Goal: Task Accomplishment & Management: Manage account settings

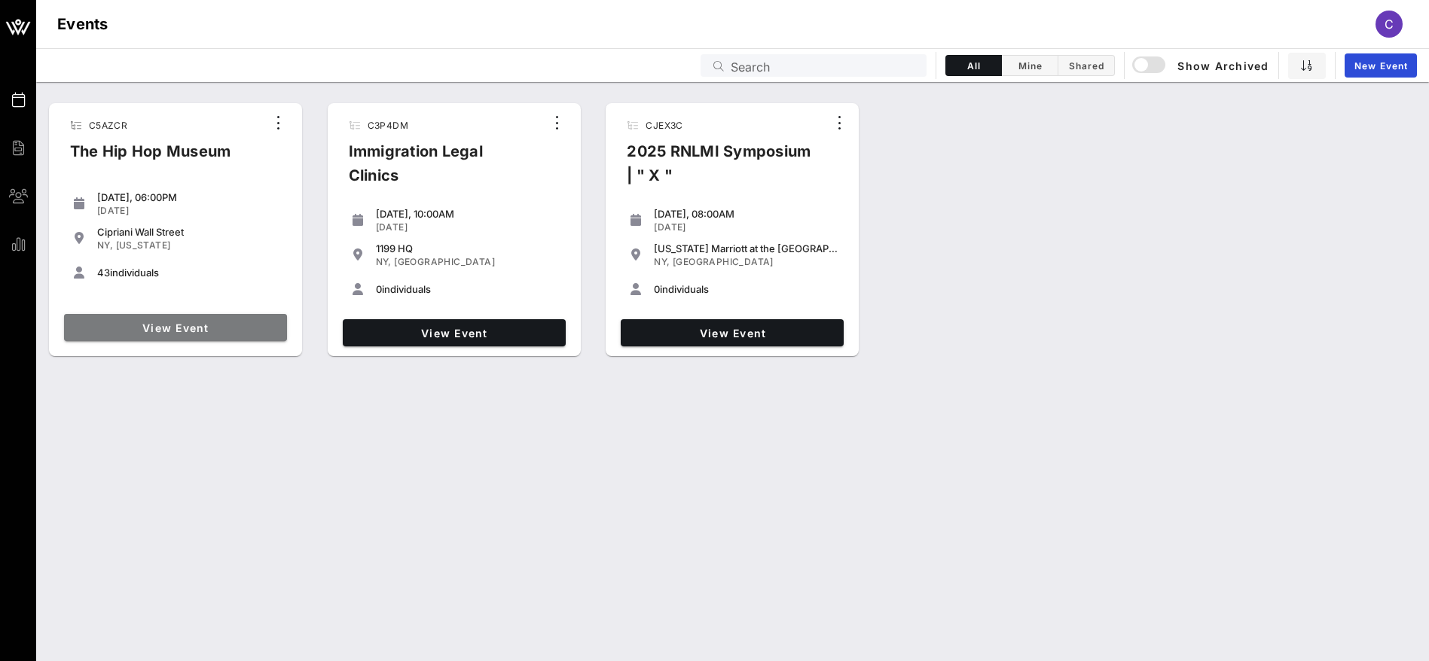
click at [221, 335] on link "View Event" at bounding box center [175, 327] width 223 height 27
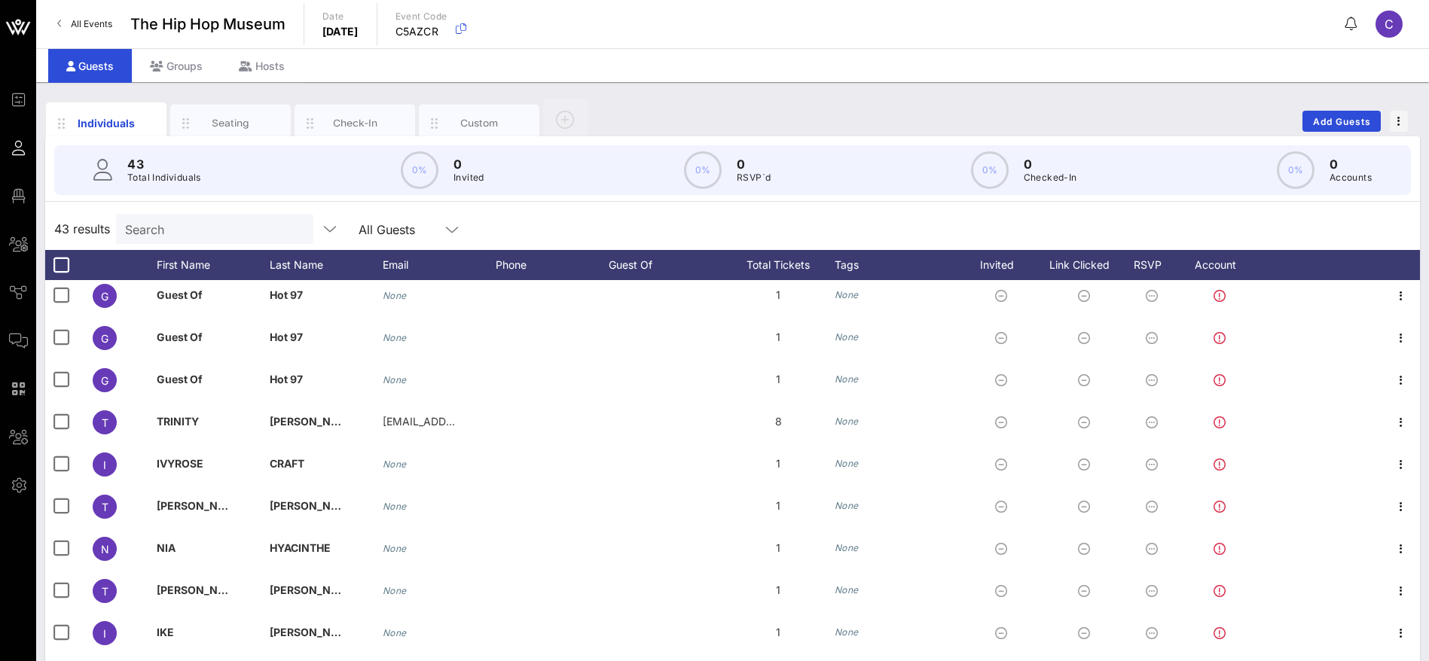
scroll to position [1362, 0]
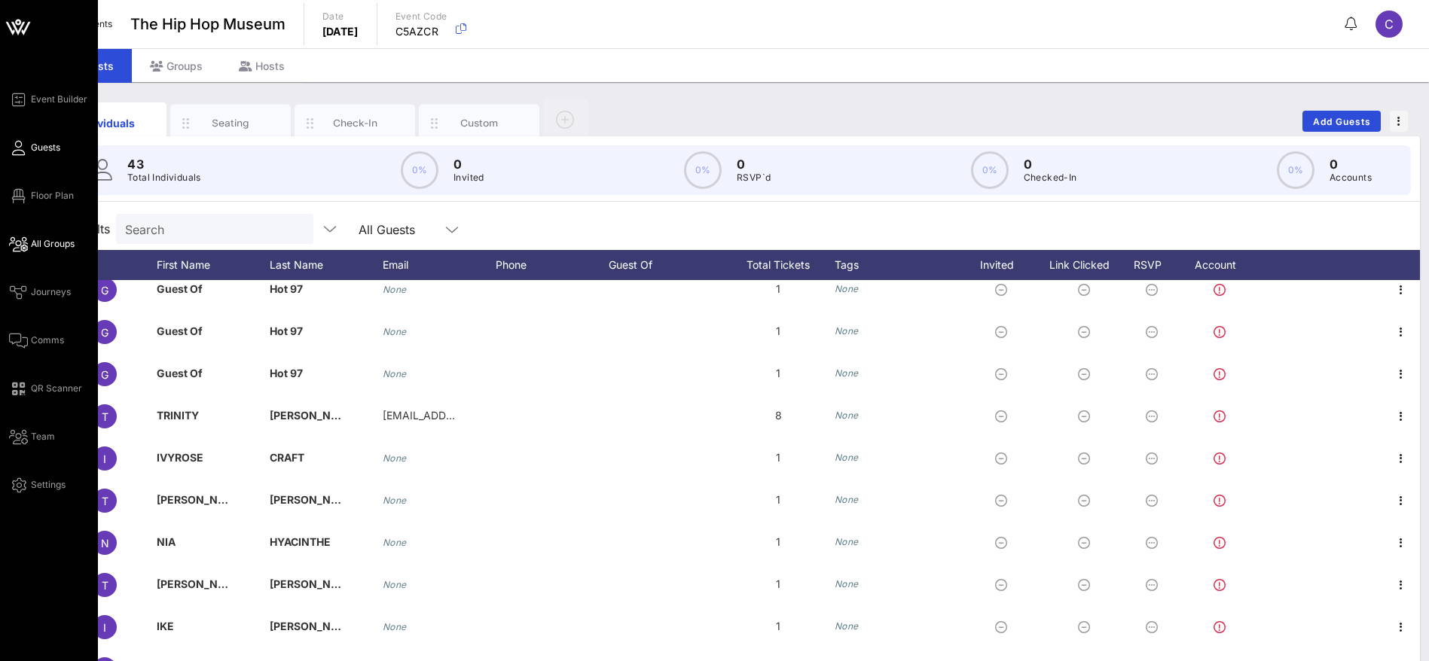
click at [53, 243] on span "All Groups" at bounding box center [53, 244] width 44 height 14
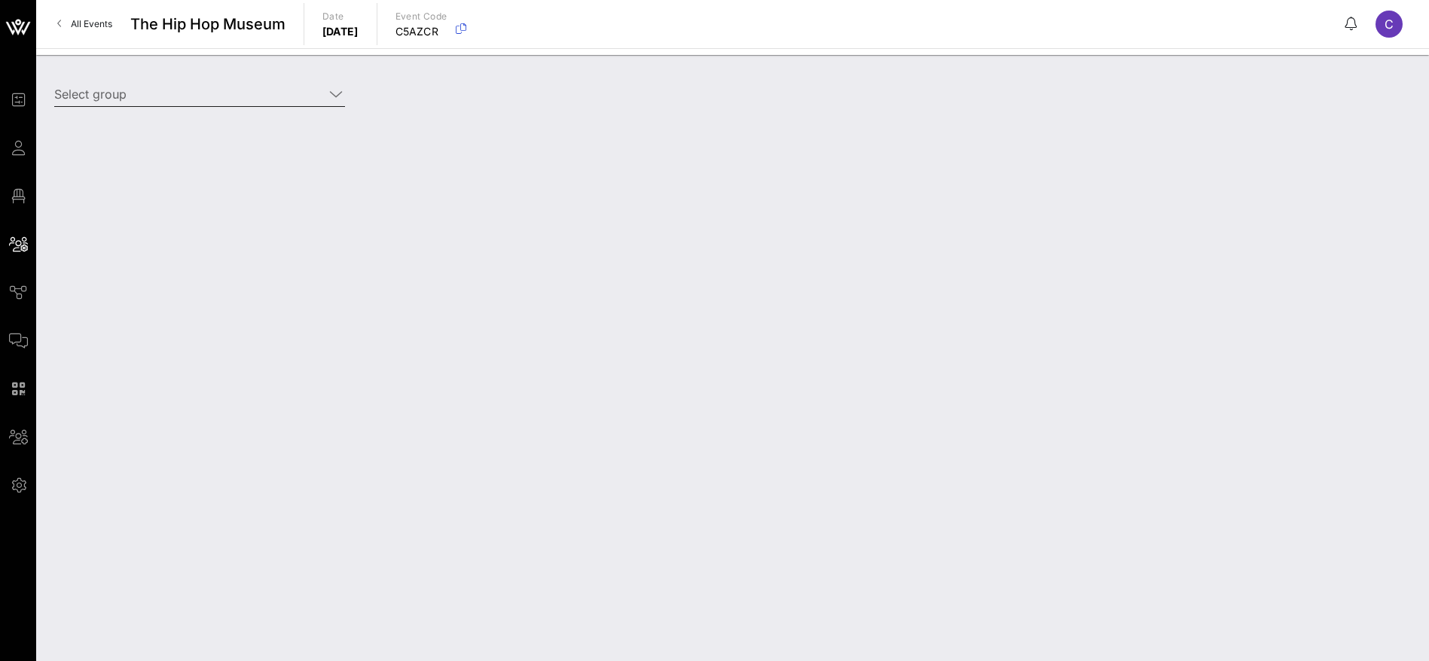
click at [264, 90] on input "Select group" at bounding box center [189, 94] width 270 height 24
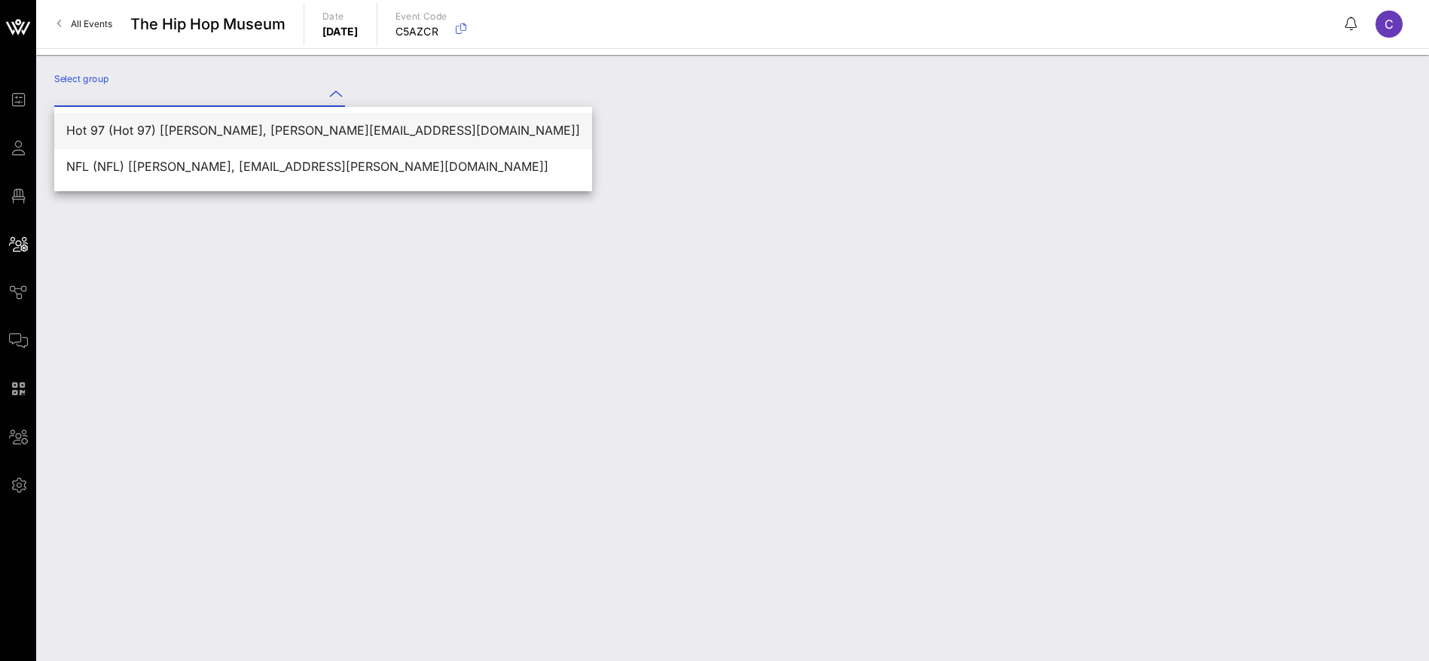
click at [200, 132] on div "Hot 97 (Hot 97) [[PERSON_NAME], [PERSON_NAME][EMAIL_ADDRESS][DOMAIN_NAME]]" at bounding box center [323, 131] width 514 height 14
type input "Hot 97 (Hot 97) [[PERSON_NAME], [PERSON_NAME][EMAIL_ADDRESS][DOMAIN_NAME]]"
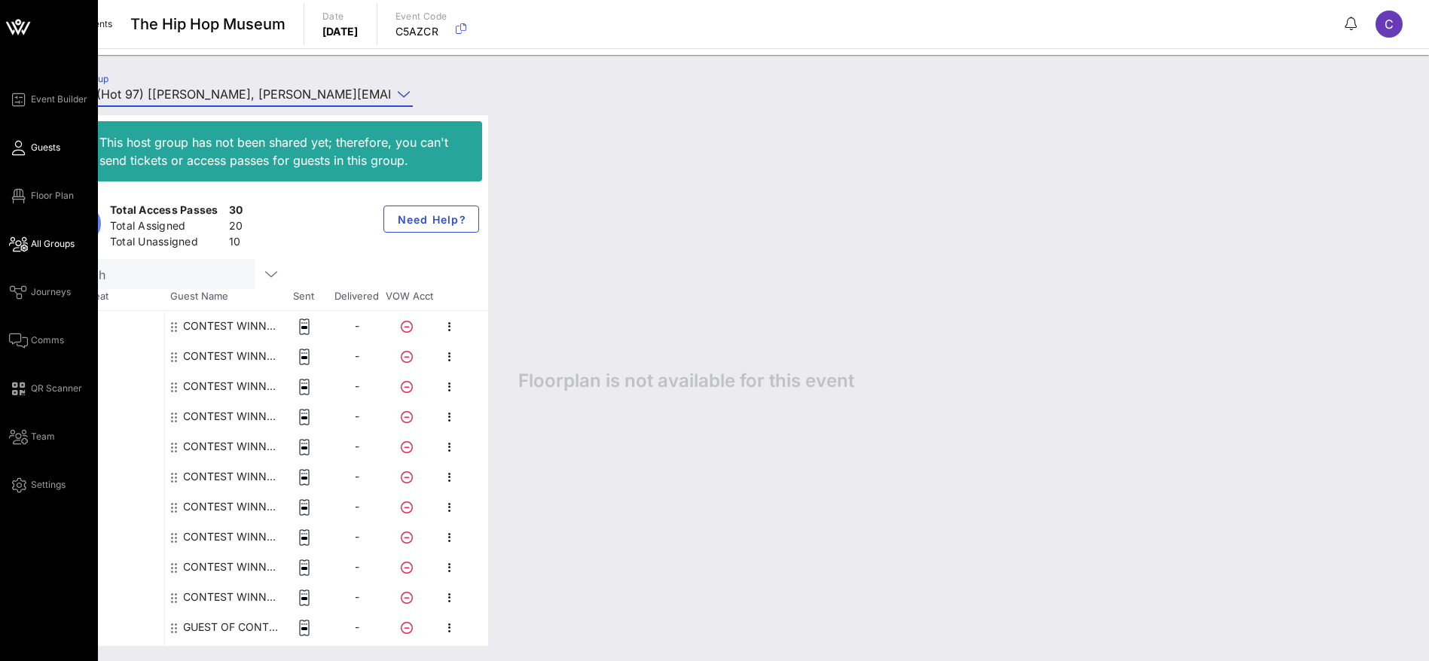
click at [36, 139] on link "Guests" at bounding box center [34, 148] width 51 height 18
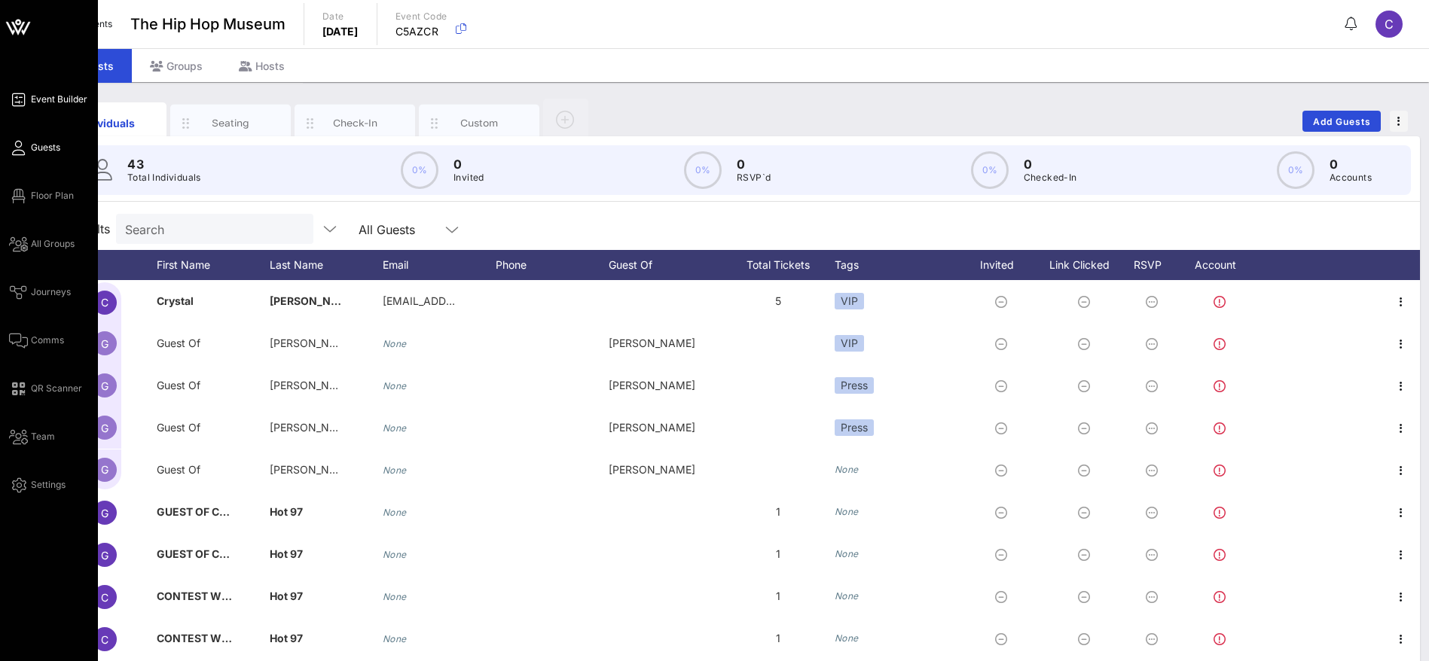
click at [66, 99] on span "Event Builder" at bounding box center [59, 100] width 56 height 14
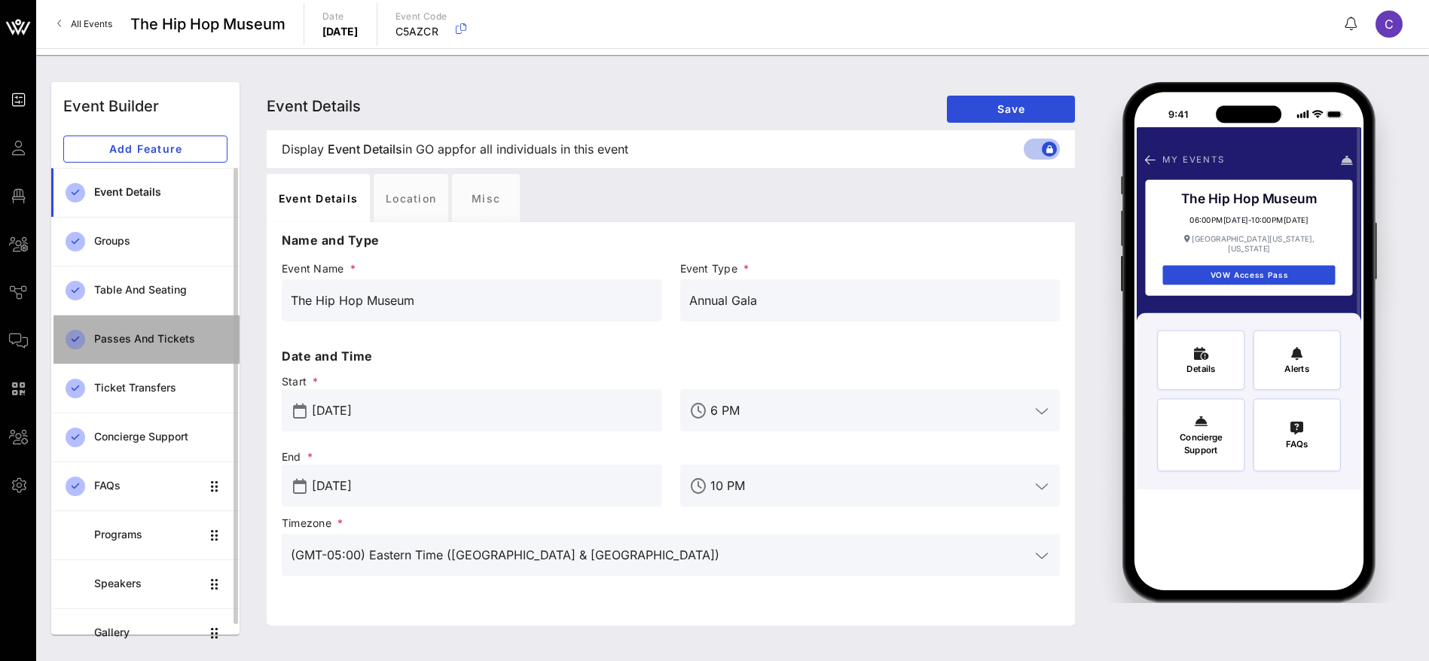
click at [121, 331] on div "Passes and Tickets" at bounding box center [160, 339] width 133 height 31
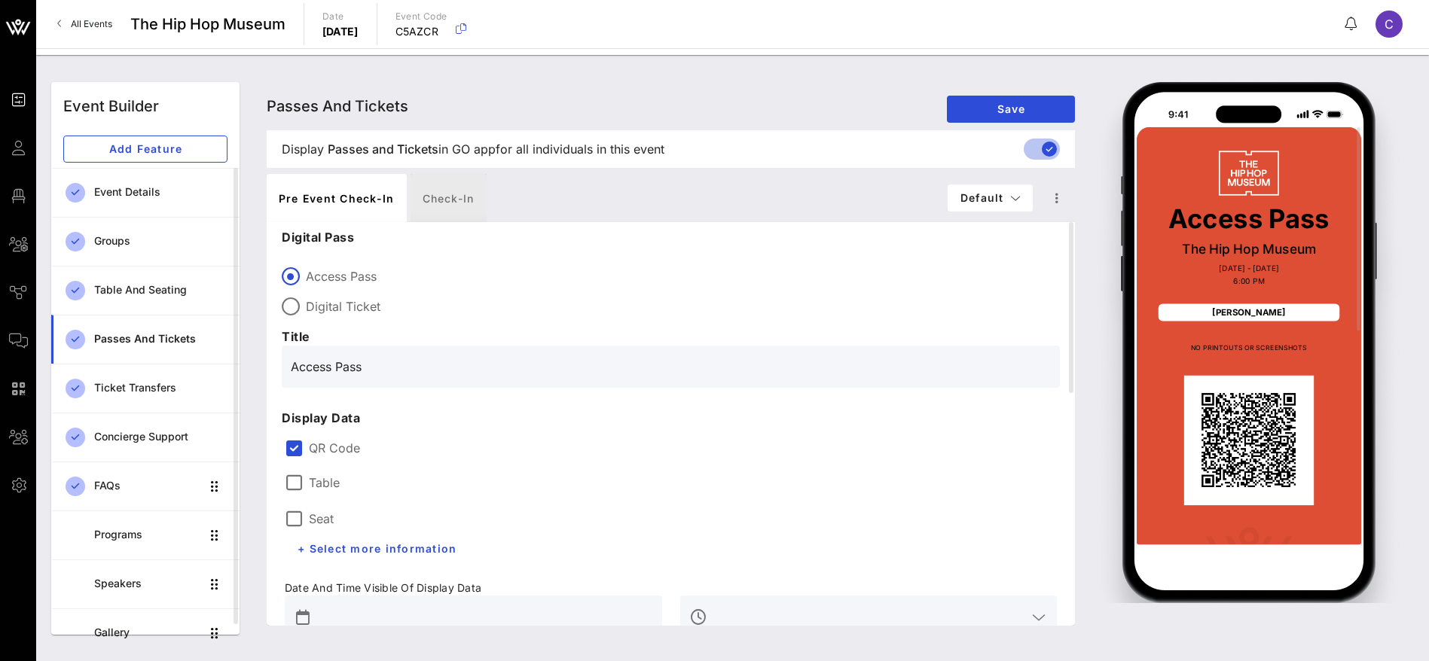
click at [452, 209] on div "Check-in" at bounding box center [448, 198] width 76 height 48
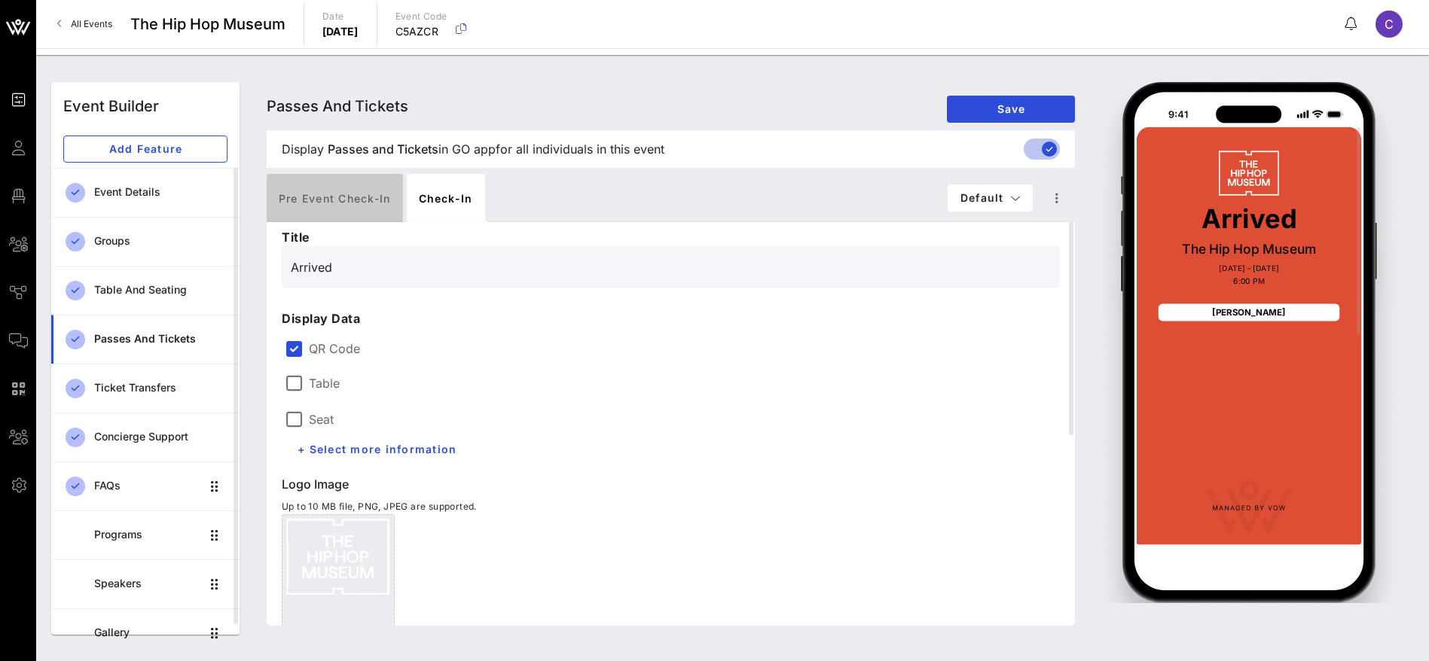
click at [368, 202] on div "Pre Event Check-in" at bounding box center [335, 198] width 136 height 48
type input "Access Pass"
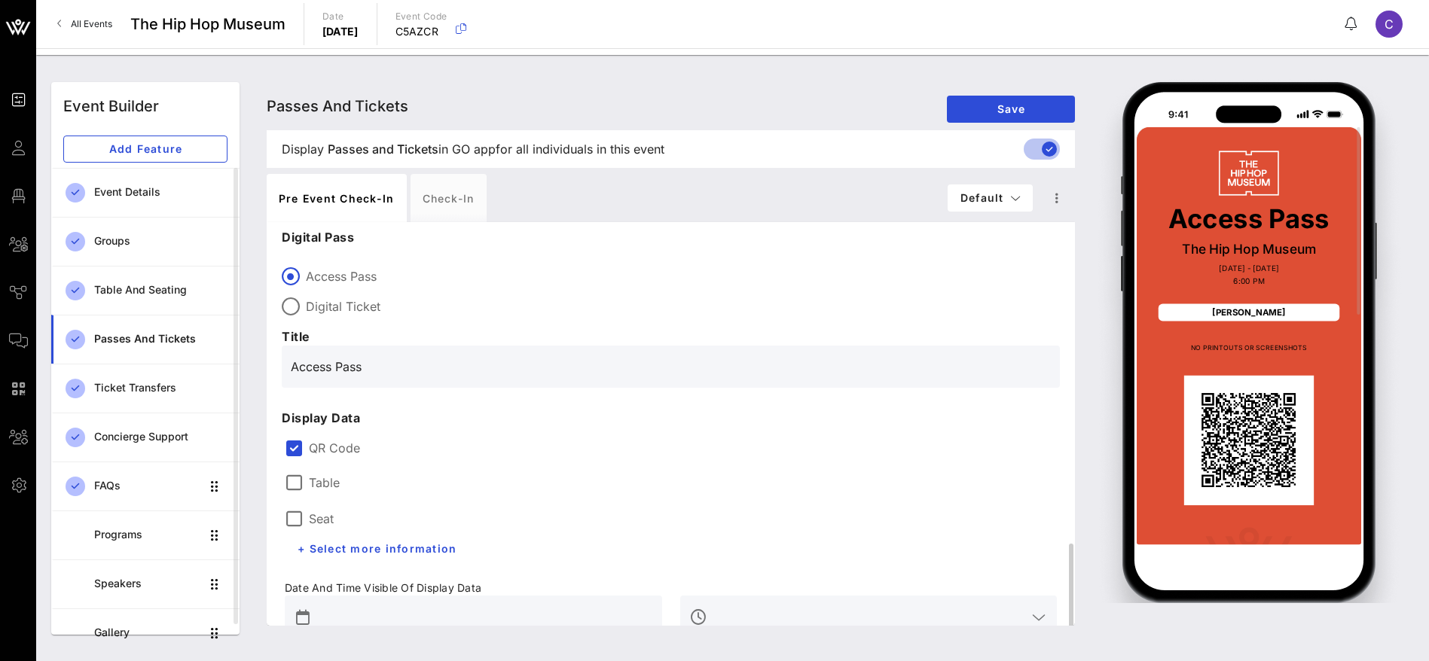
scroll to position [226, 0]
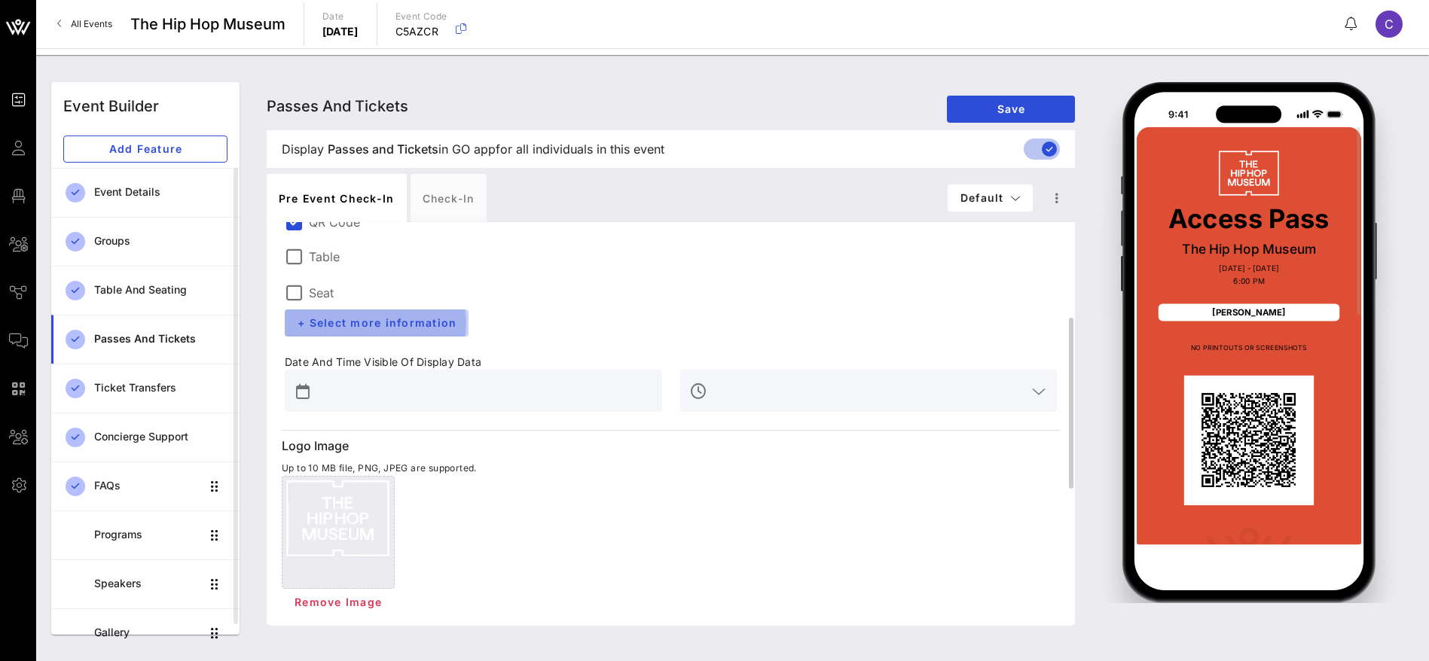
click at [385, 320] on span "+ Select more information" at bounding box center [377, 322] width 160 height 13
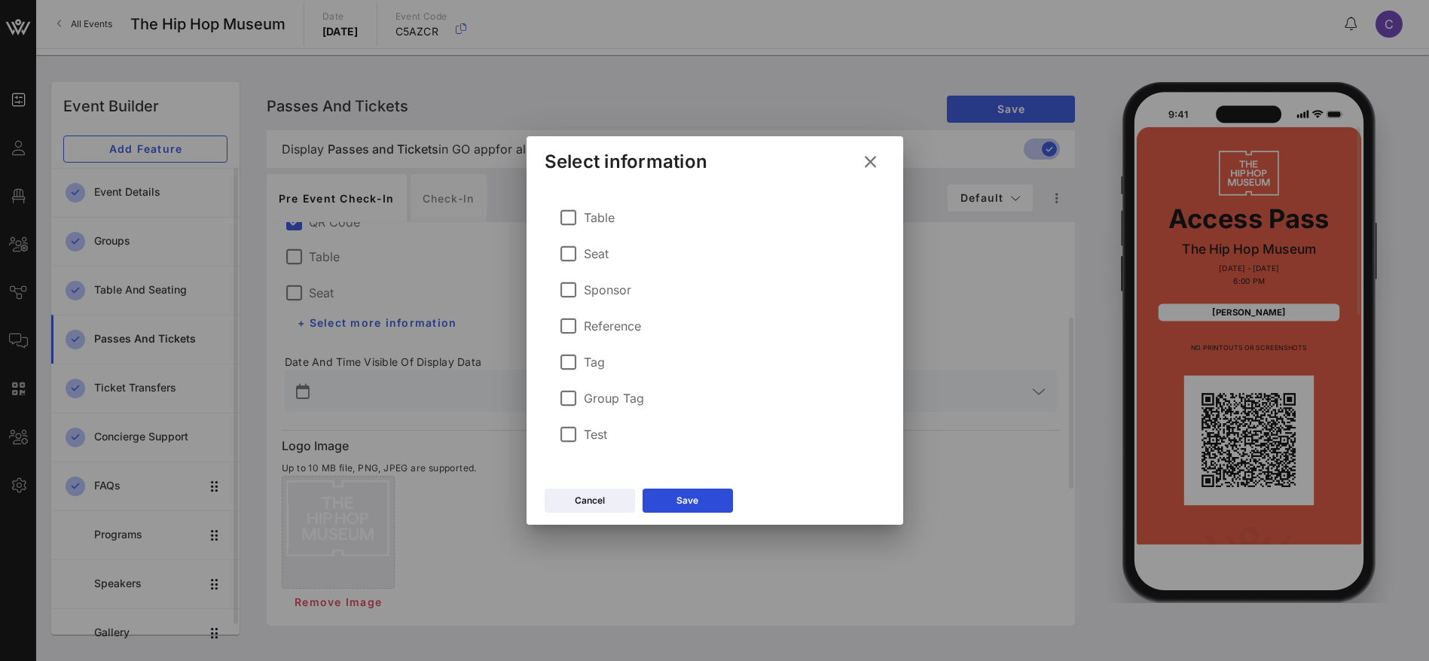
click at [871, 157] on icon at bounding box center [870, 162] width 26 height 25
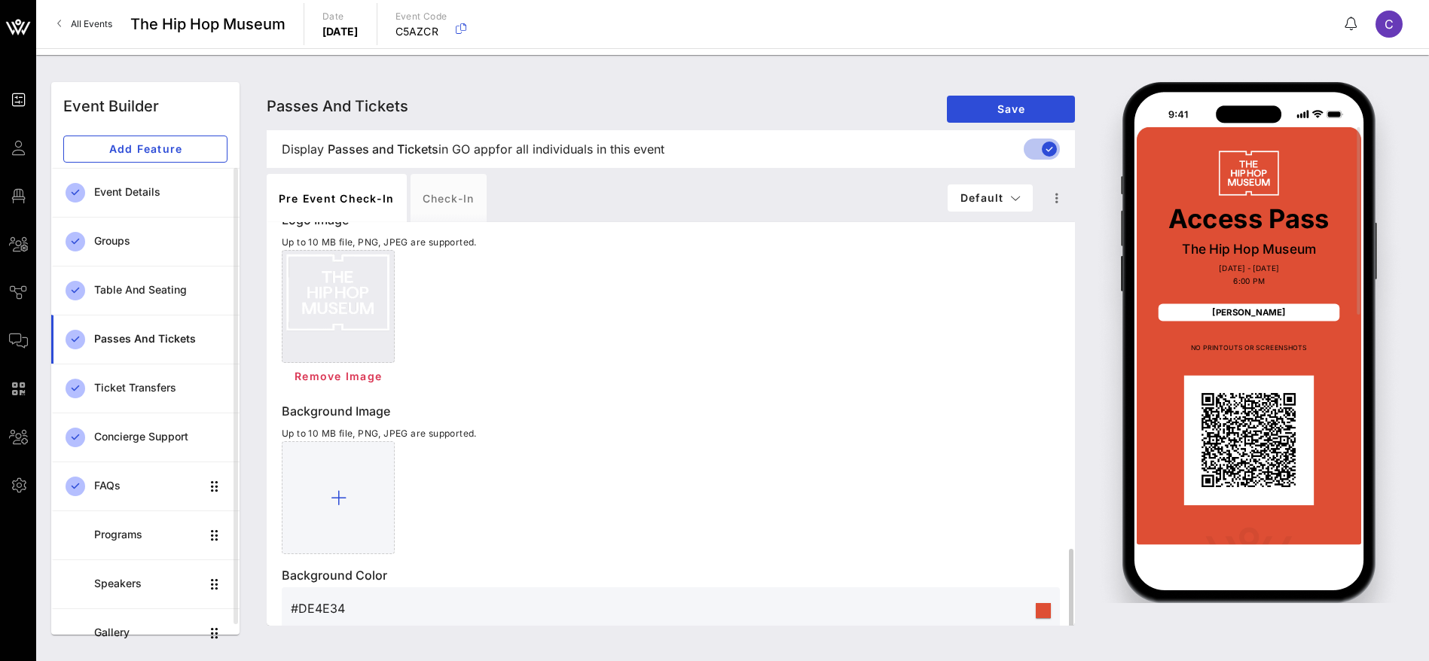
scroll to position [546, 0]
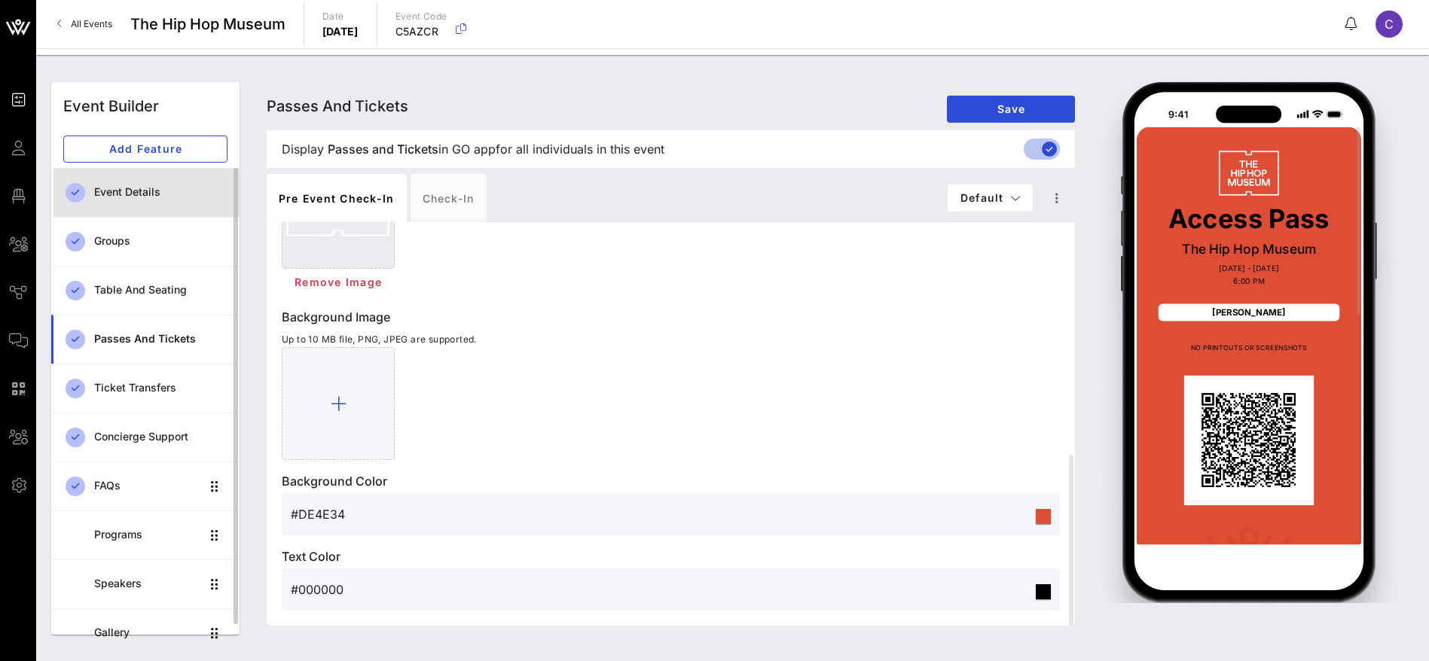
click at [114, 197] on div "Event Details" at bounding box center [160, 192] width 133 height 13
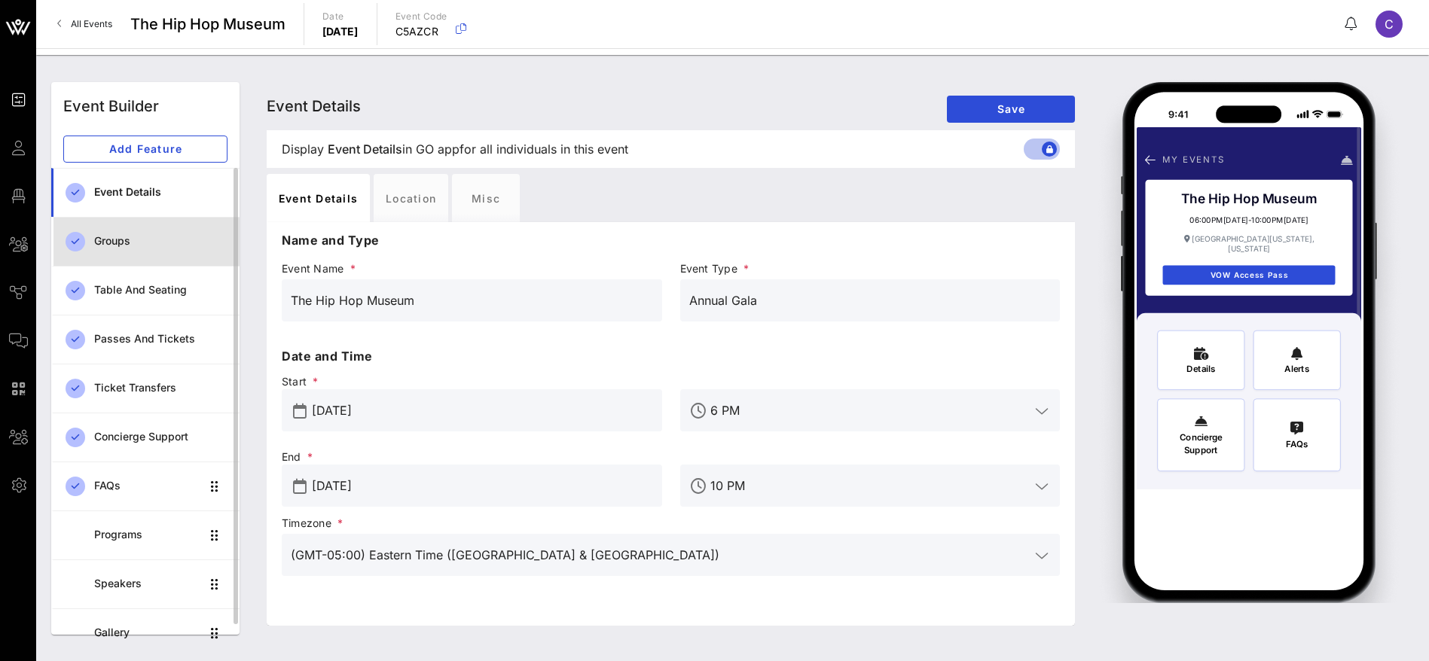
click at [106, 242] on div "Groups" at bounding box center [160, 241] width 133 height 13
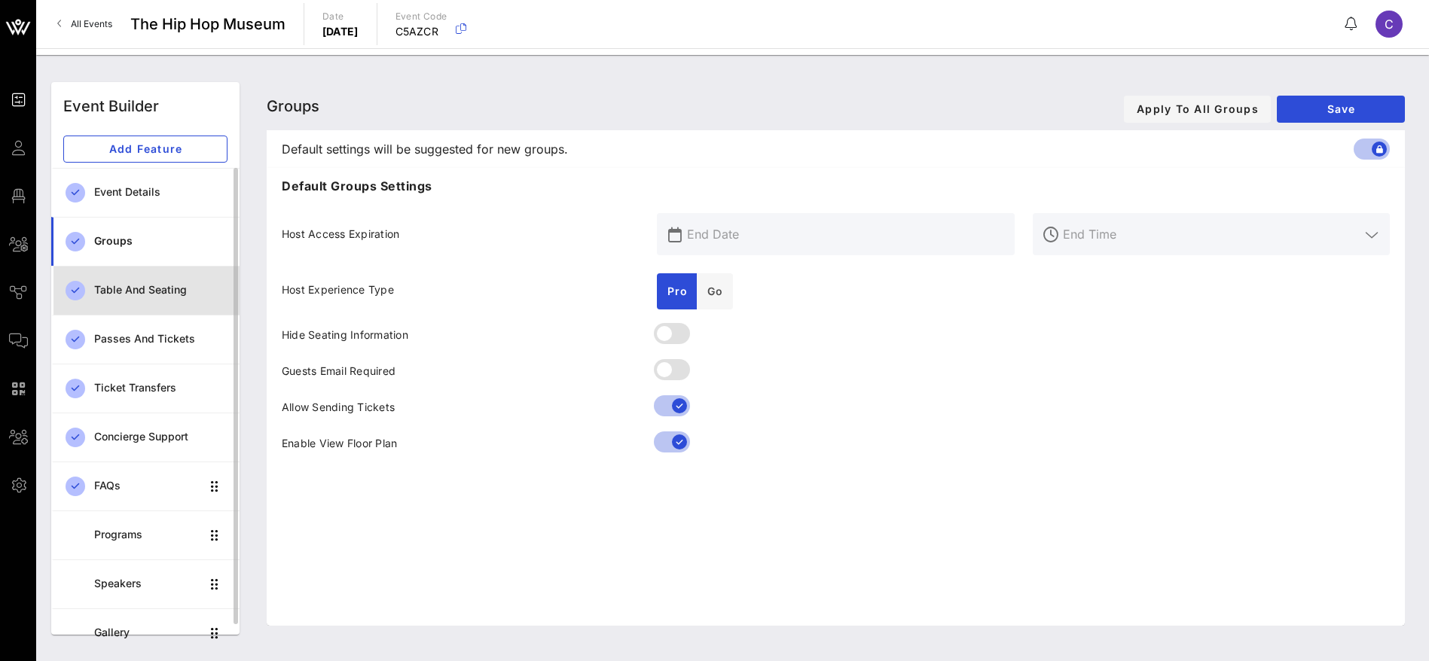
click at [117, 287] on div "Table and Seating" at bounding box center [160, 290] width 133 height 13
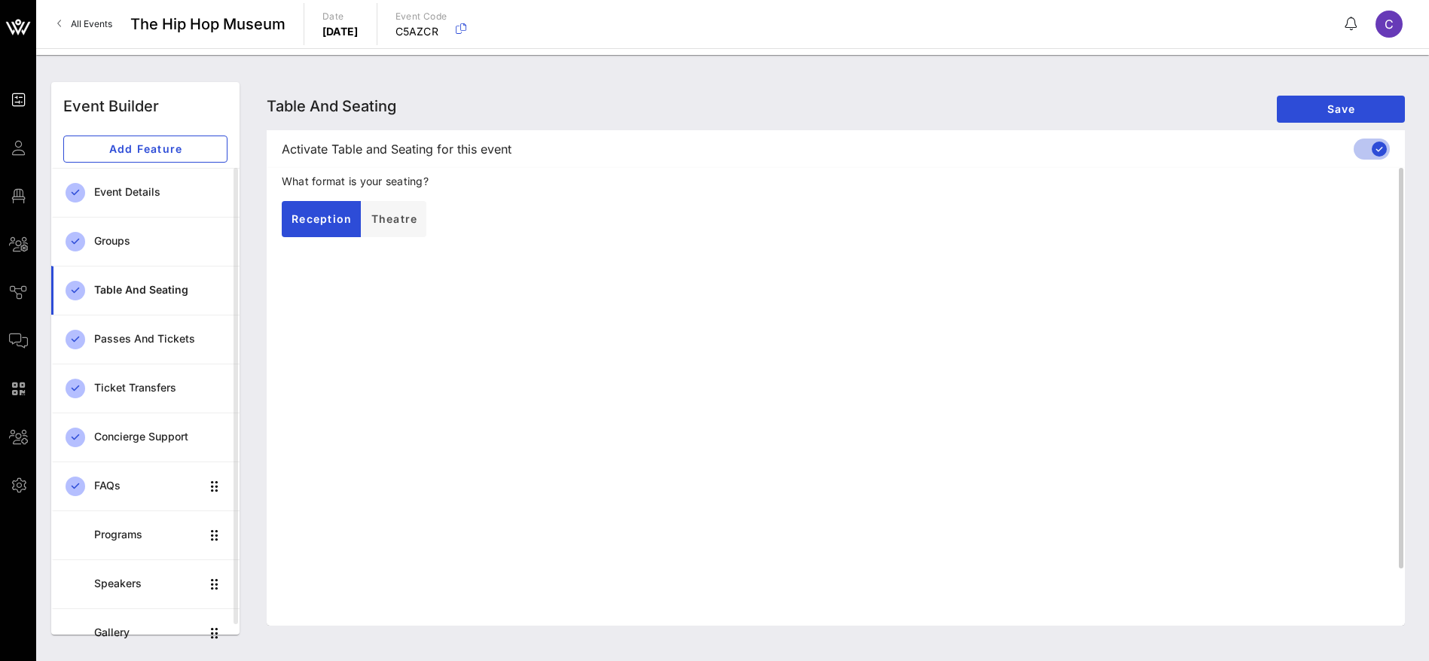
scroll to position [65, 0]
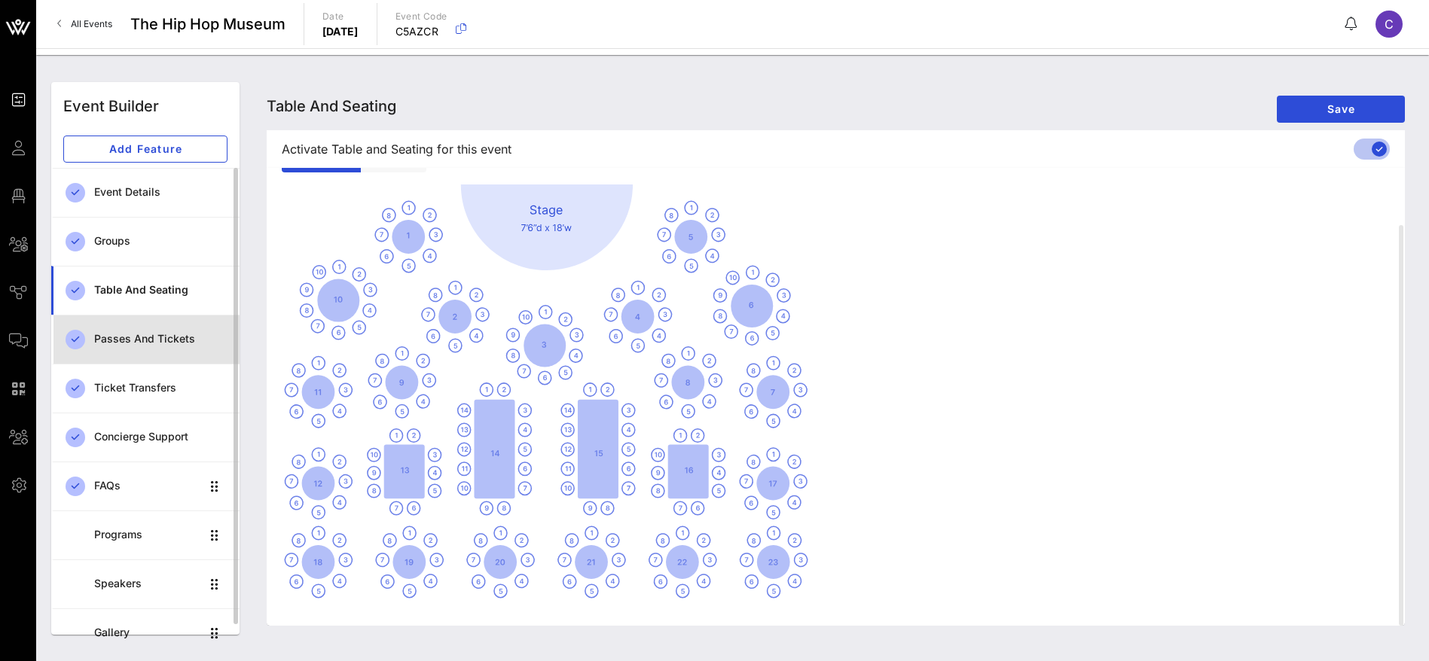
click at [112, 331] on div "Passes and Tickets" at bounding box center [160, 339] width 133 height 31
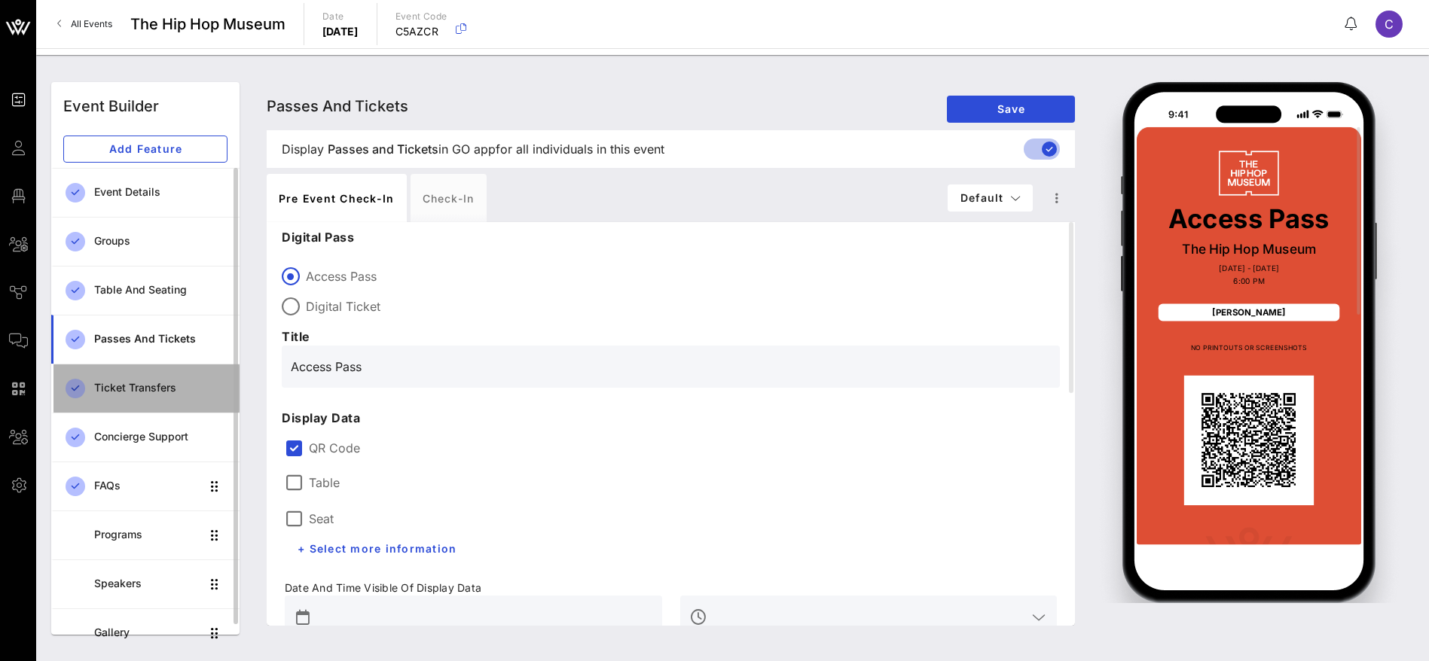
click at [113, 382] on div "Ticket Transfers" at bounding box center [160, 388] width 133 height 13
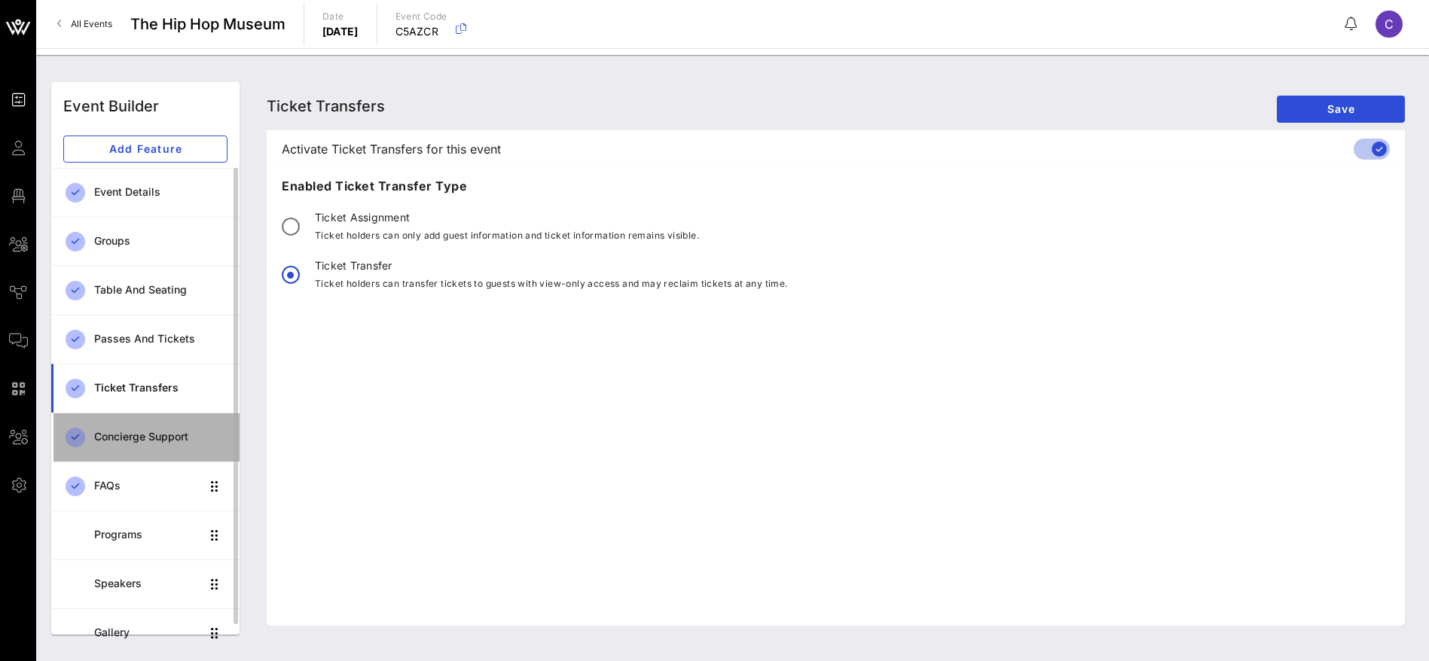
click at [125, 435] on div "Concierge Support" at bounding box center [160, 437] width 133 height 13
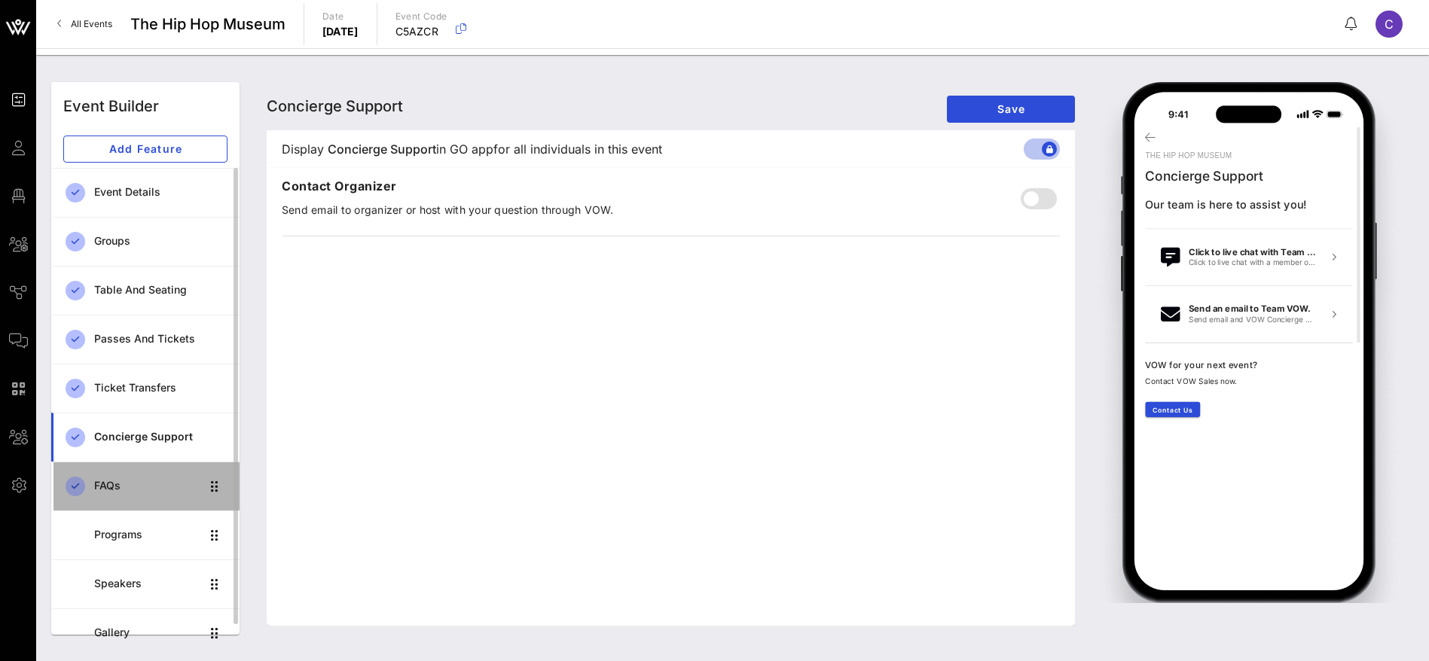
click at [115, 487] on div "FAQs" at bounding box center [147, 486] width 106 height 13
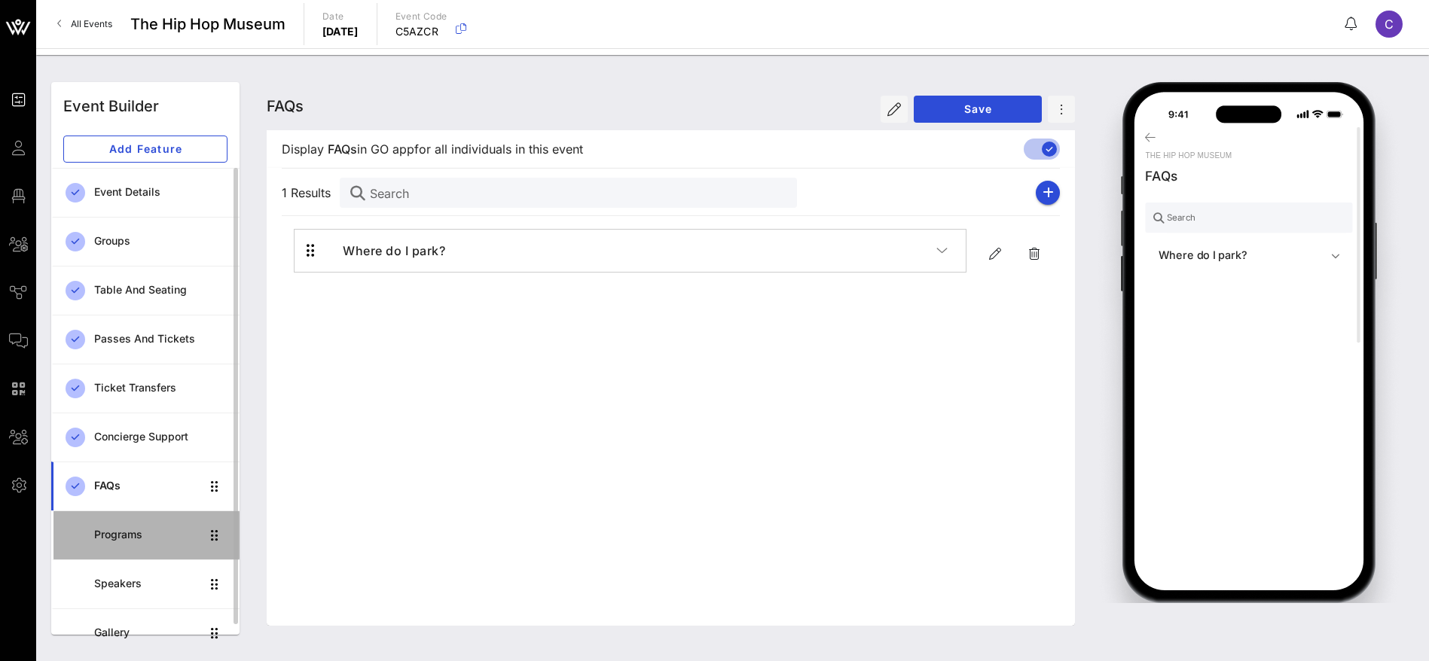
click at [98, 548] on div "Programs" at bounding box center [147, 535] width 106 height 31
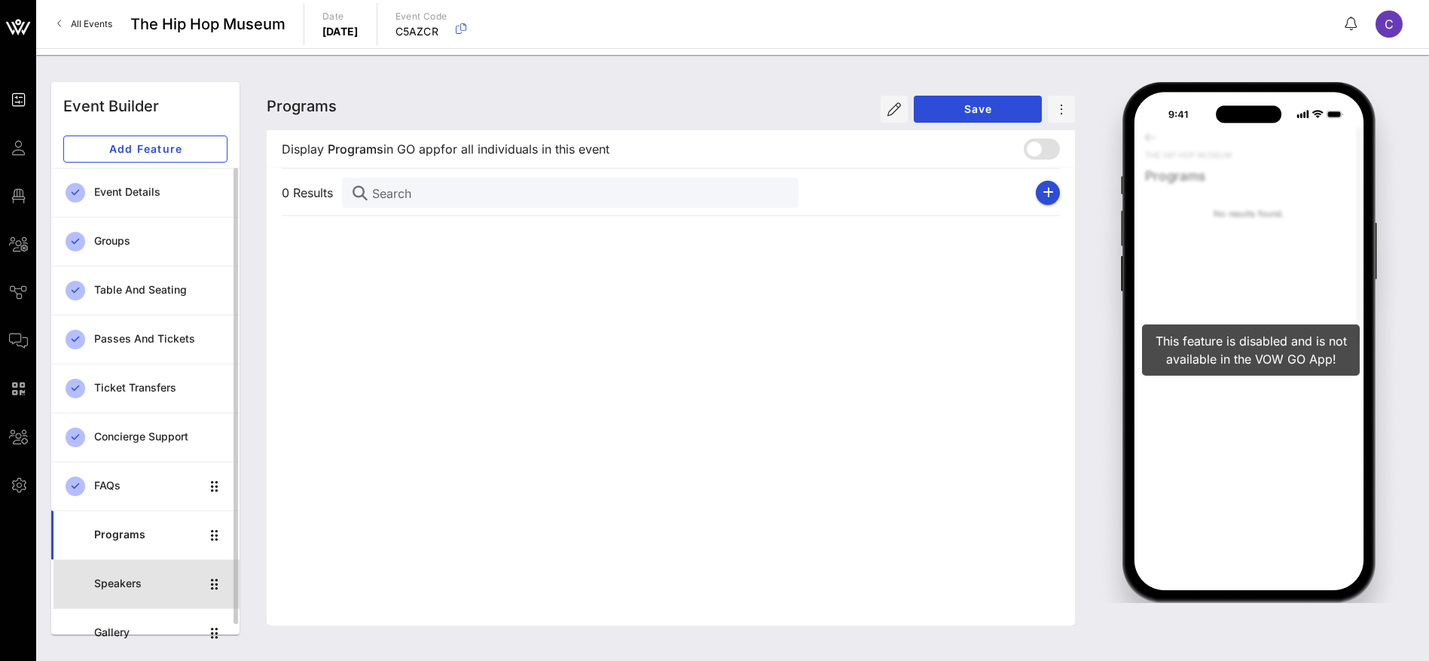
click at [121, 572] on div "Speakers" at bounding box center [147, 584] width 106 height 31
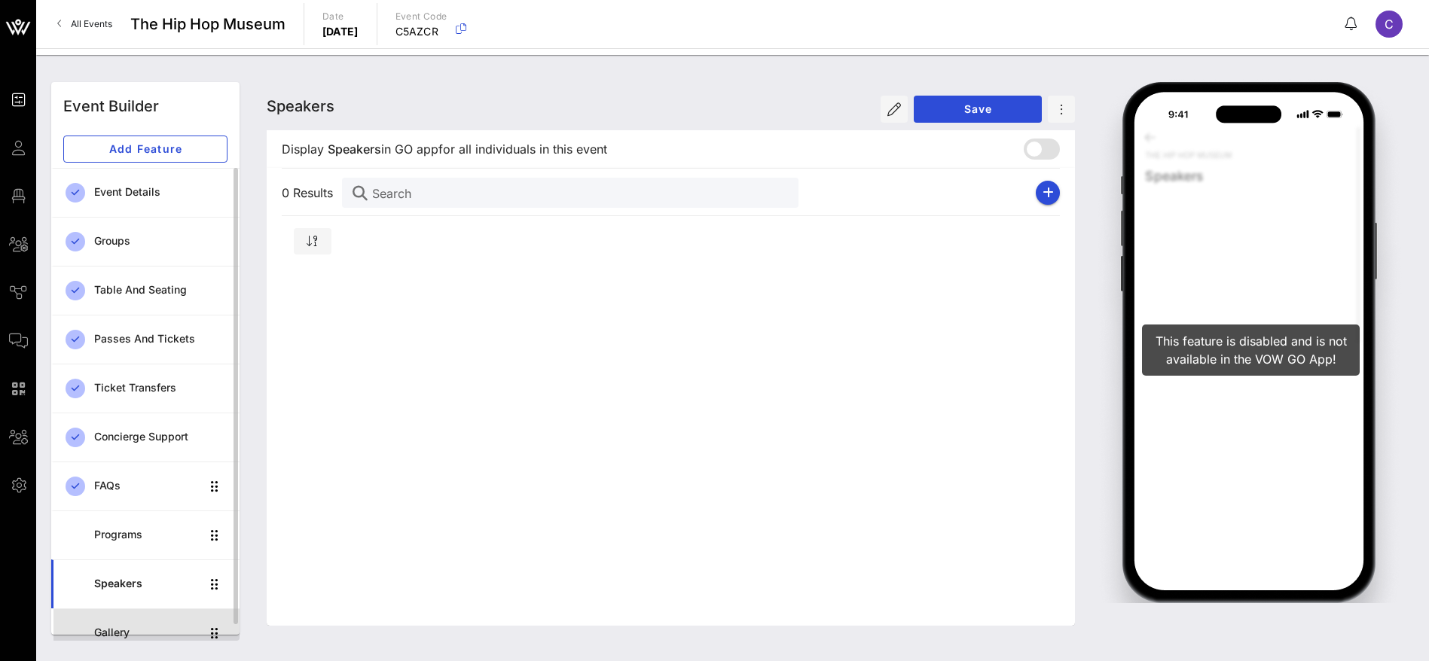
click at [139, 627] on div "Gallery" at bounding box center [147, 633] width 106 height 13
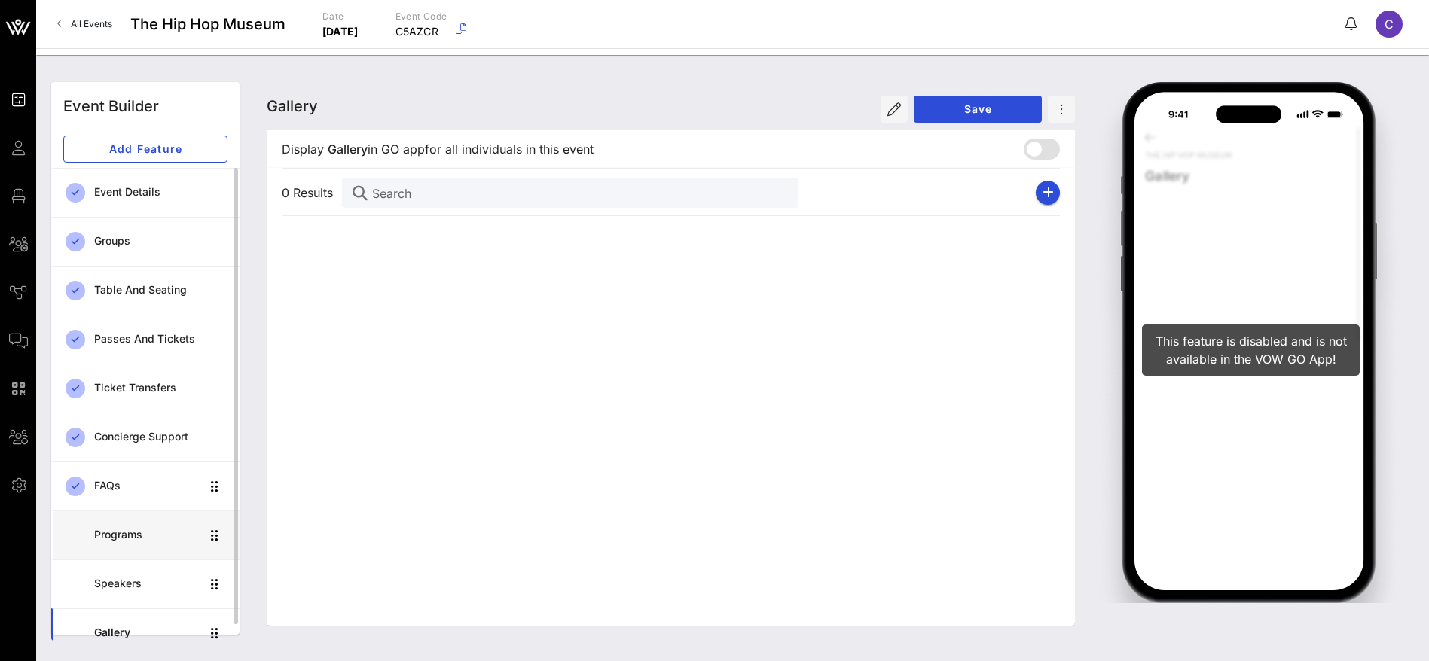
scroll to position [17, 0]
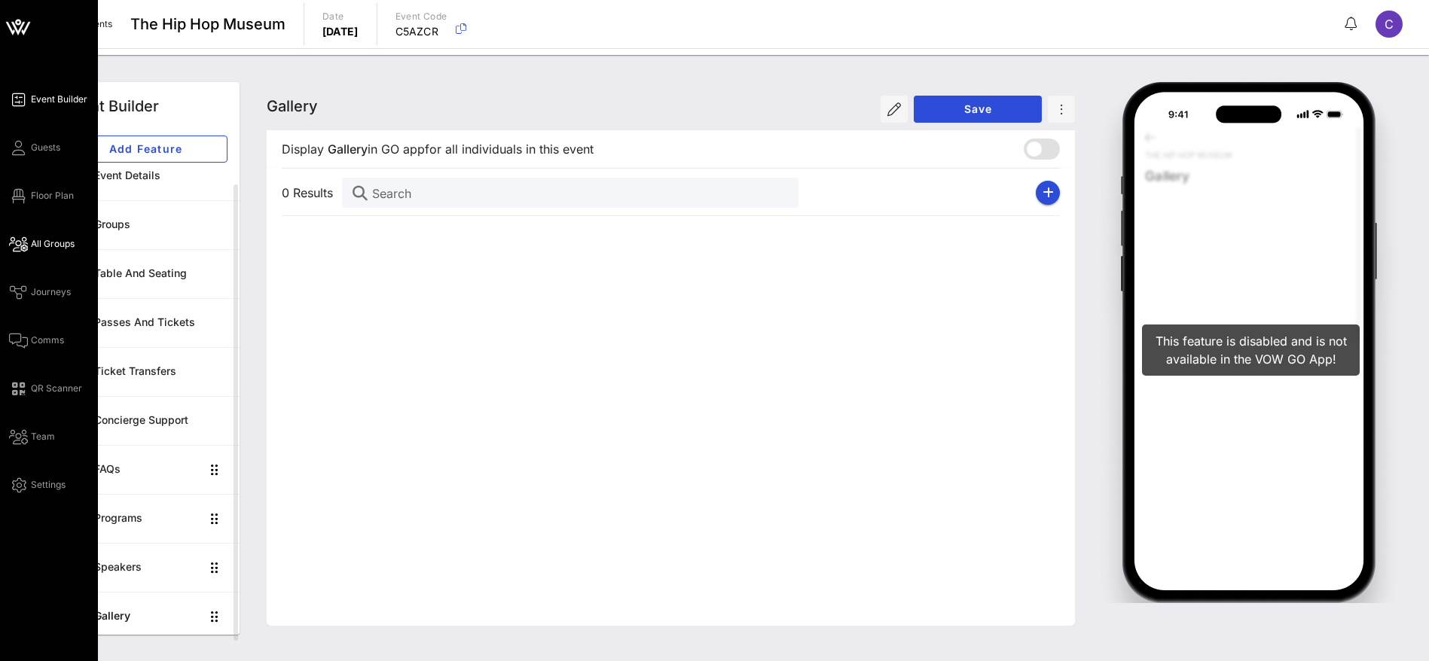
click at [57, 244] on span "All Groups" at bounding box center [53, 244] width 44 height 14
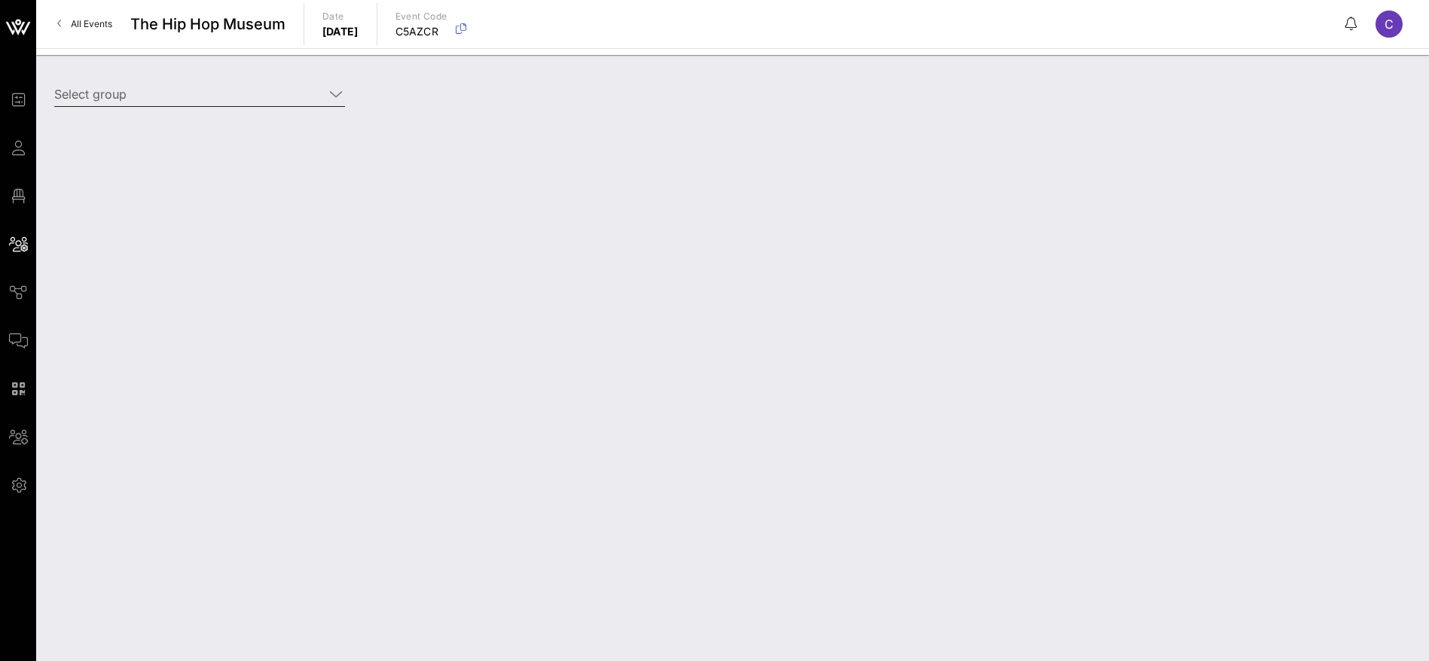
click at [337, 95] on icon at bounding box center [336, 94] width 14 height 18
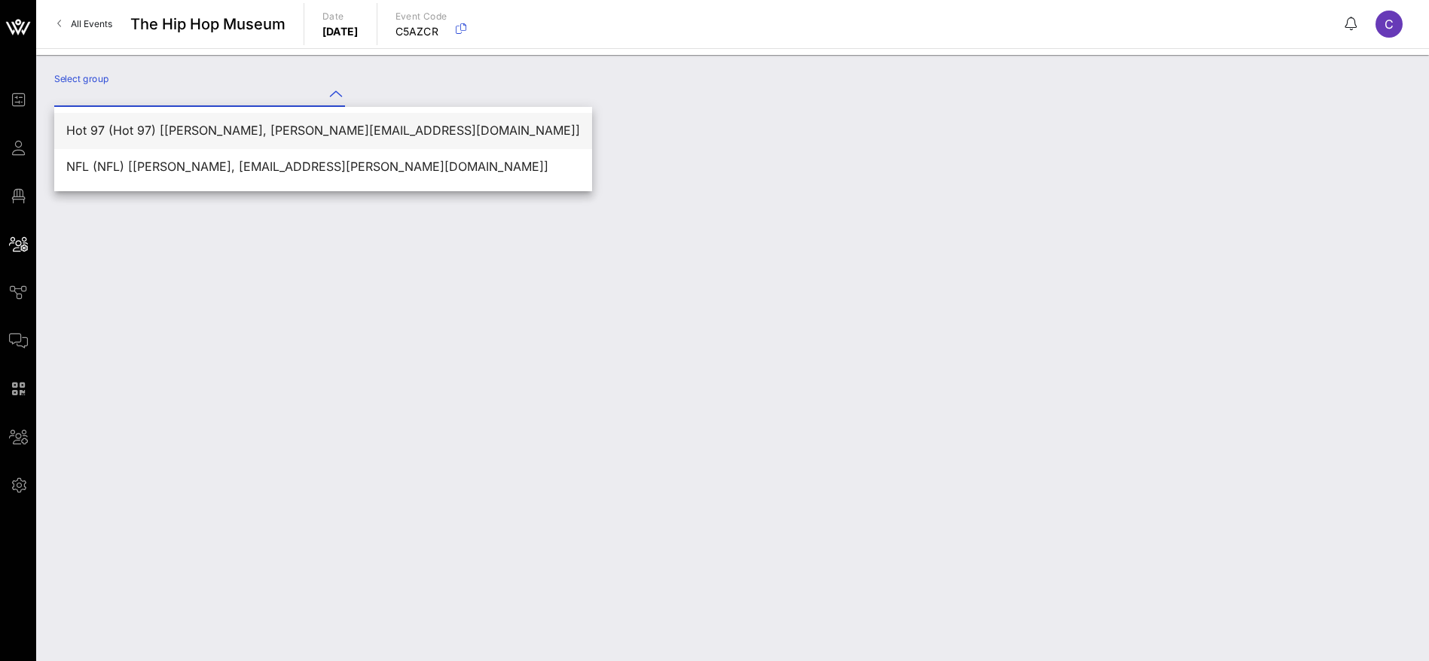
click at [301, 124] on div "Hot 97 (Hot 97) [[PERSON_NAME], [PERSON_NAME][EMAIL_ADDRESS][DOMAIN_NAME]]" at bounding box center [323, 131] width 514 height 14
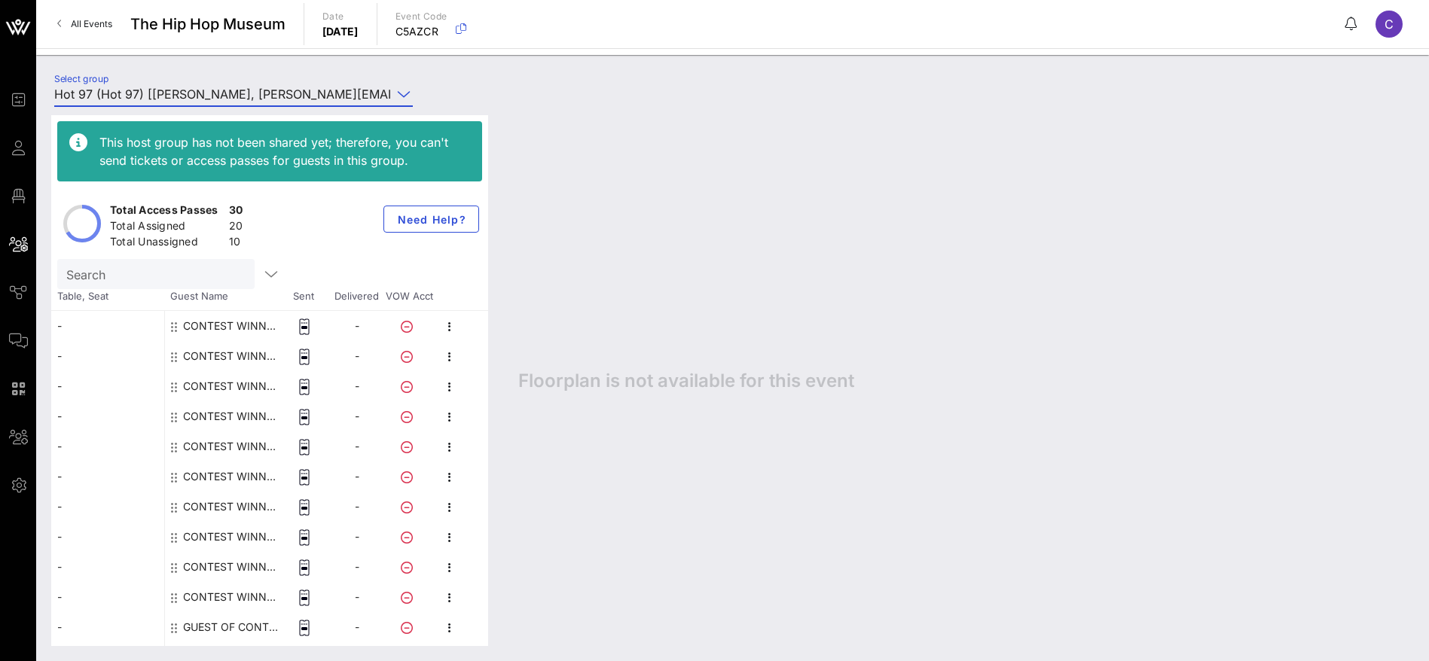
click at [304, 93] on input "Hot 97 (Hot 97) [[PERSON_NAME], [PERSON_NAME][EMAIL_ADDRESS][DOMAIN_NAME]]" at bounding box center [222, 94] width 337 height 24
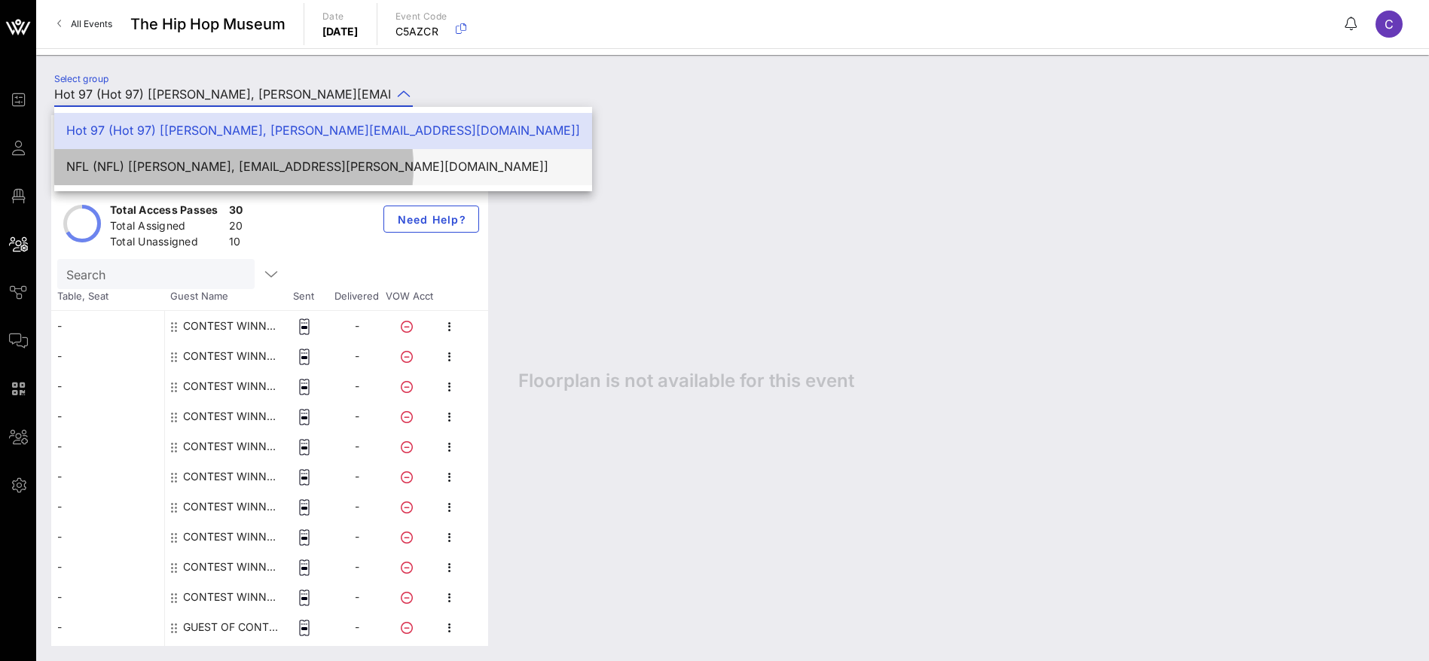
click at [297, 164] on div "NFL (NFL) [[PERSON_NAME], [EMAIL_ADDRESS][PERSON_NAME][DOMAIN_NAME]]" at bounding box center [323, 167] width 514 height 14
type input "NFL (NFL) [[PERSON_NAME], [EMAIL_ADDRESS][PERSON_NAME][DOMAIN_NAME]]"
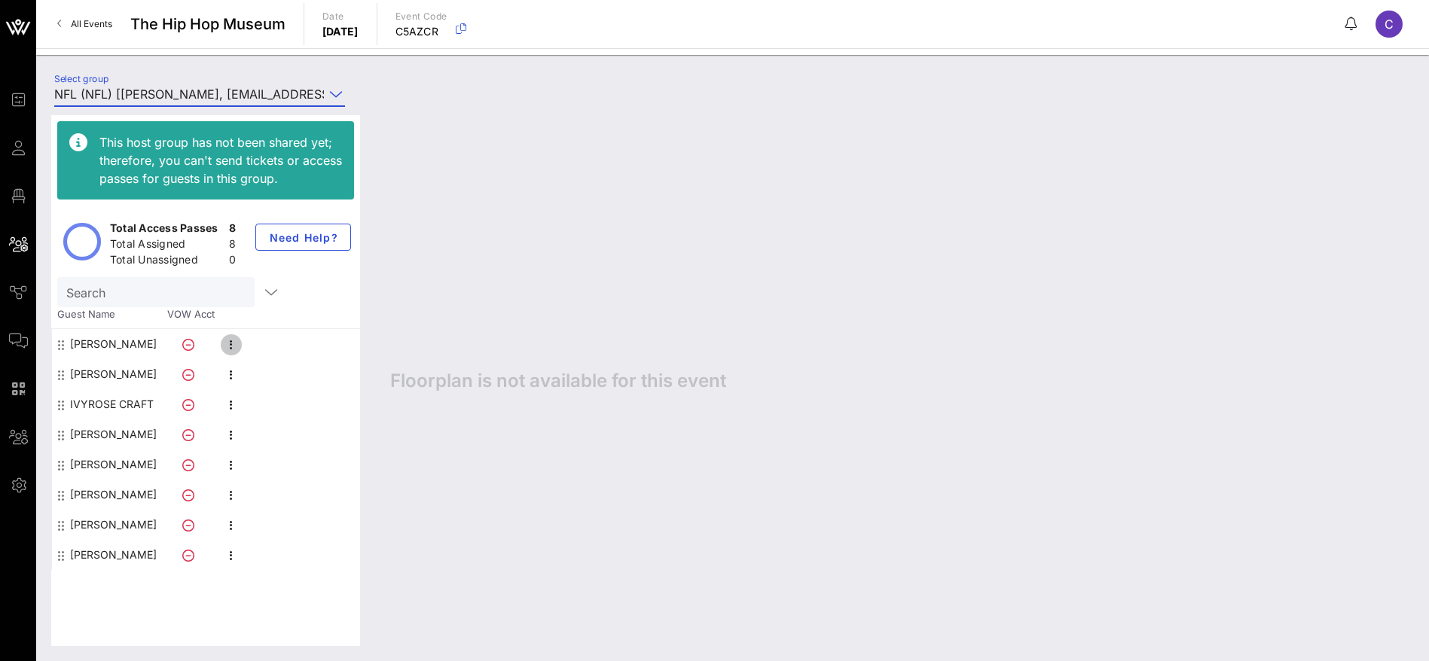
click at [229, 346] on icon "button" at bounding box center [231, 345] width 18 height 18
click at [277, 349] on div "Edit" at bounding box center [311, 349] width 114 height 12
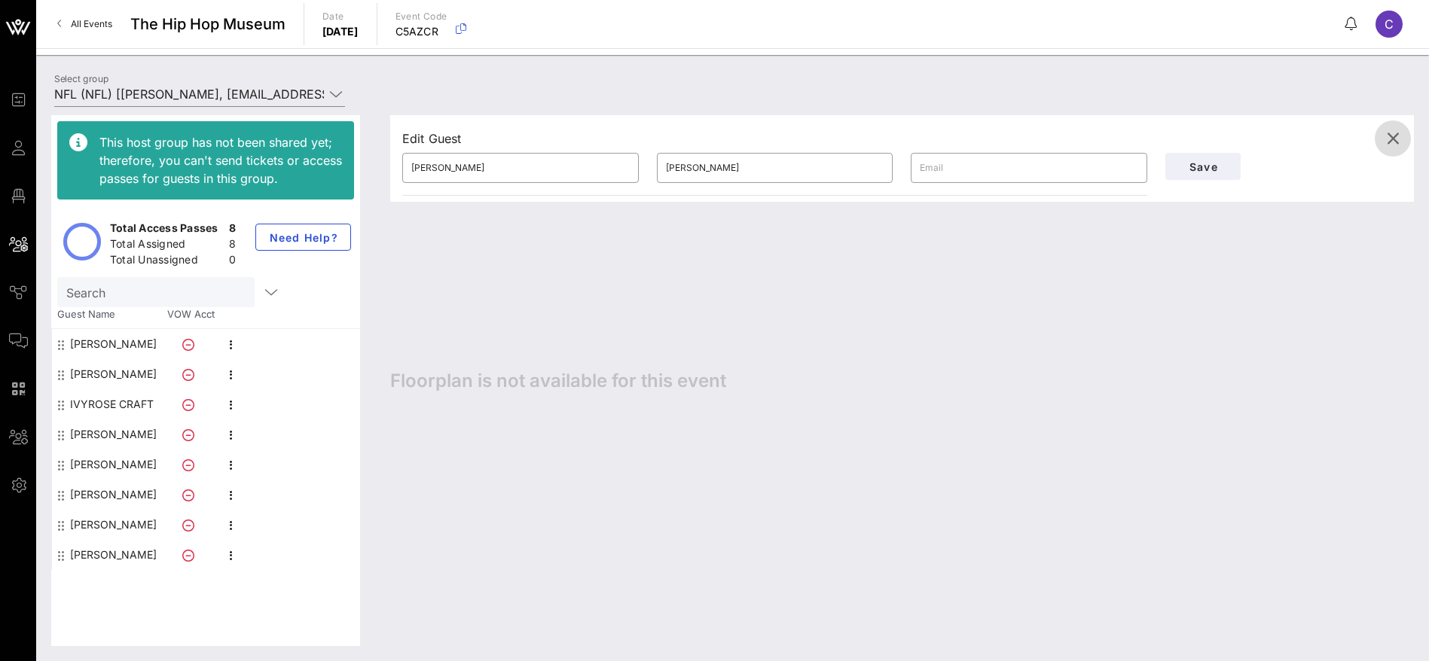
click at [1396, 136] on icon "button" at bounding box center [1393, 139] width 18 height 18
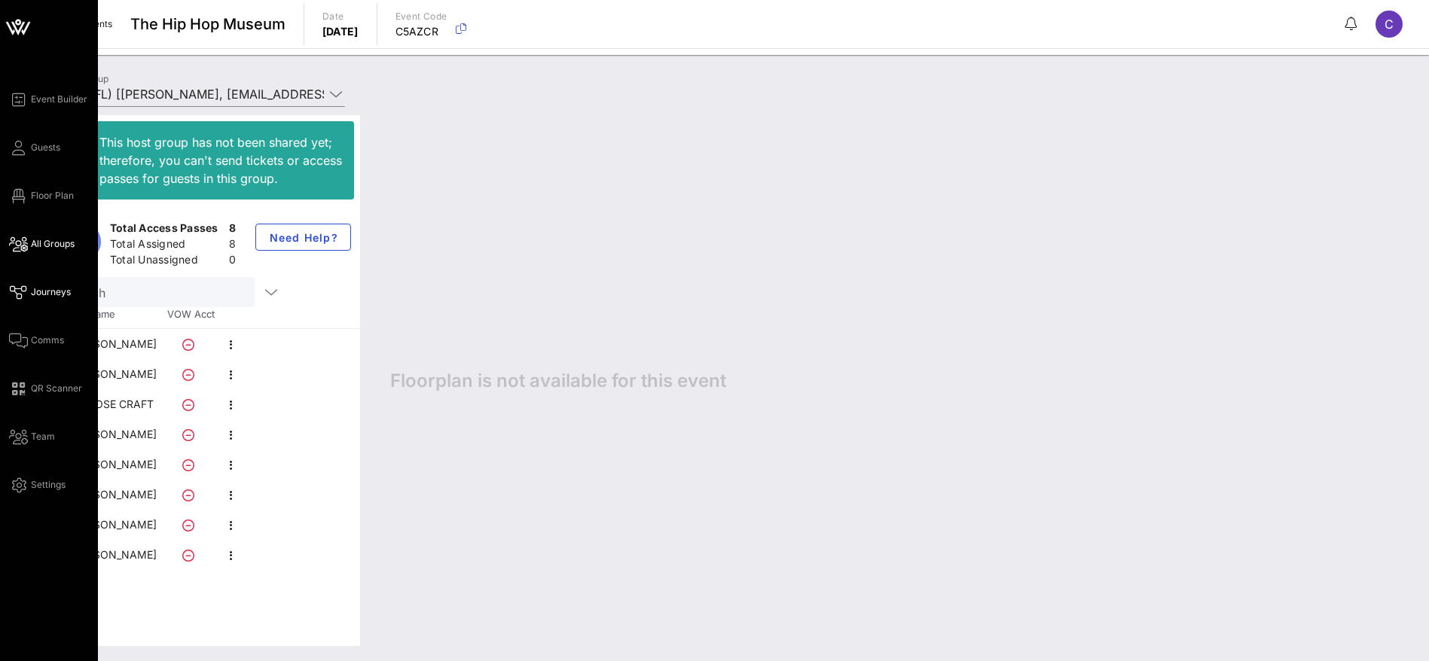
click at [39, 292] on span "Journeys" at bounding box center [51, 292] width 40 height 14
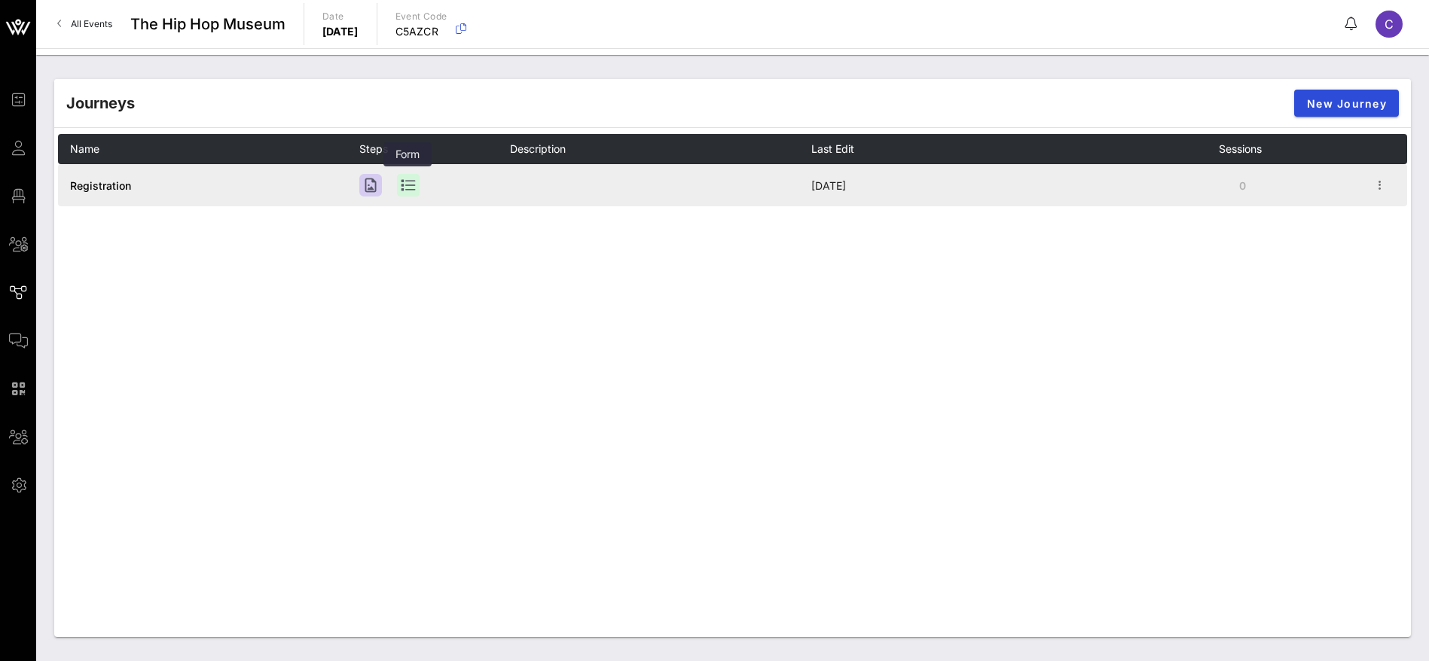
click at [405, 183] on div at bounding box center [408, 185] width 23 height 23
click at [1378, 185] on icon "button" at bounding box center [1380, 185] width 18 height 18
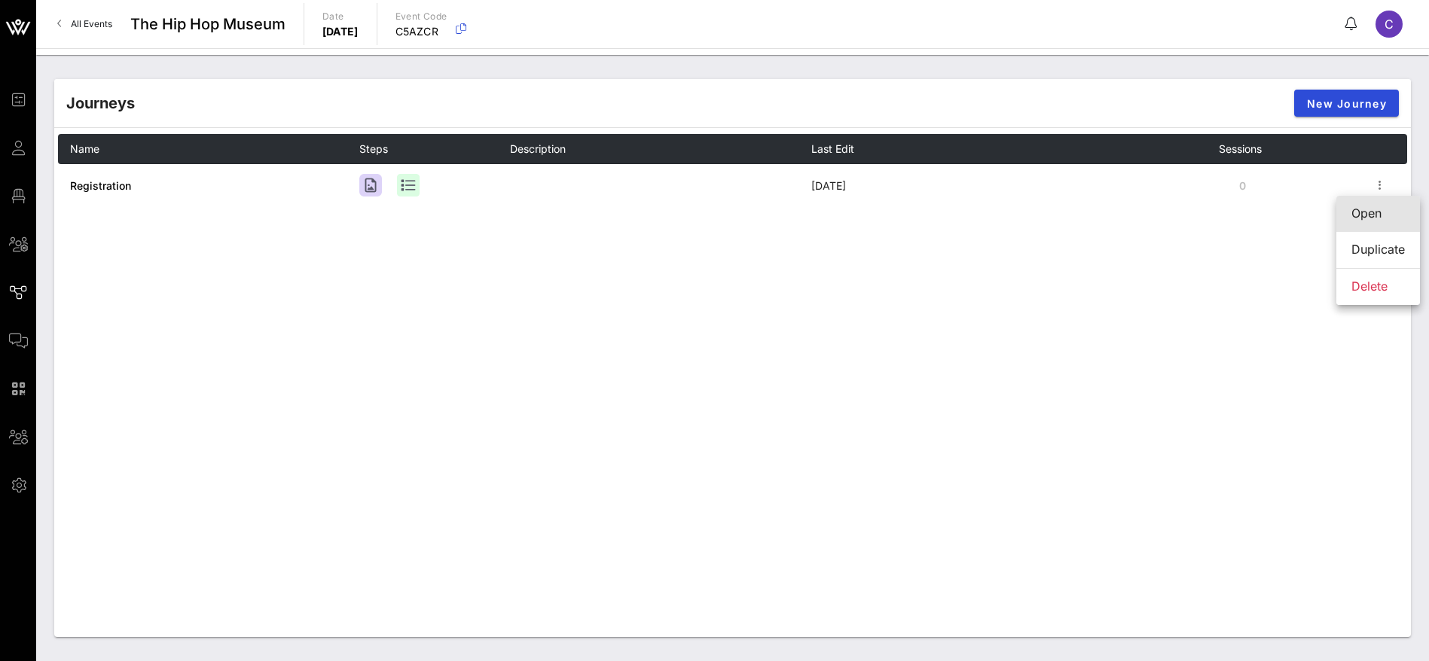
click at [1368, 208] on div "Open" at bounding box center [1377, 213] width 53 height 14
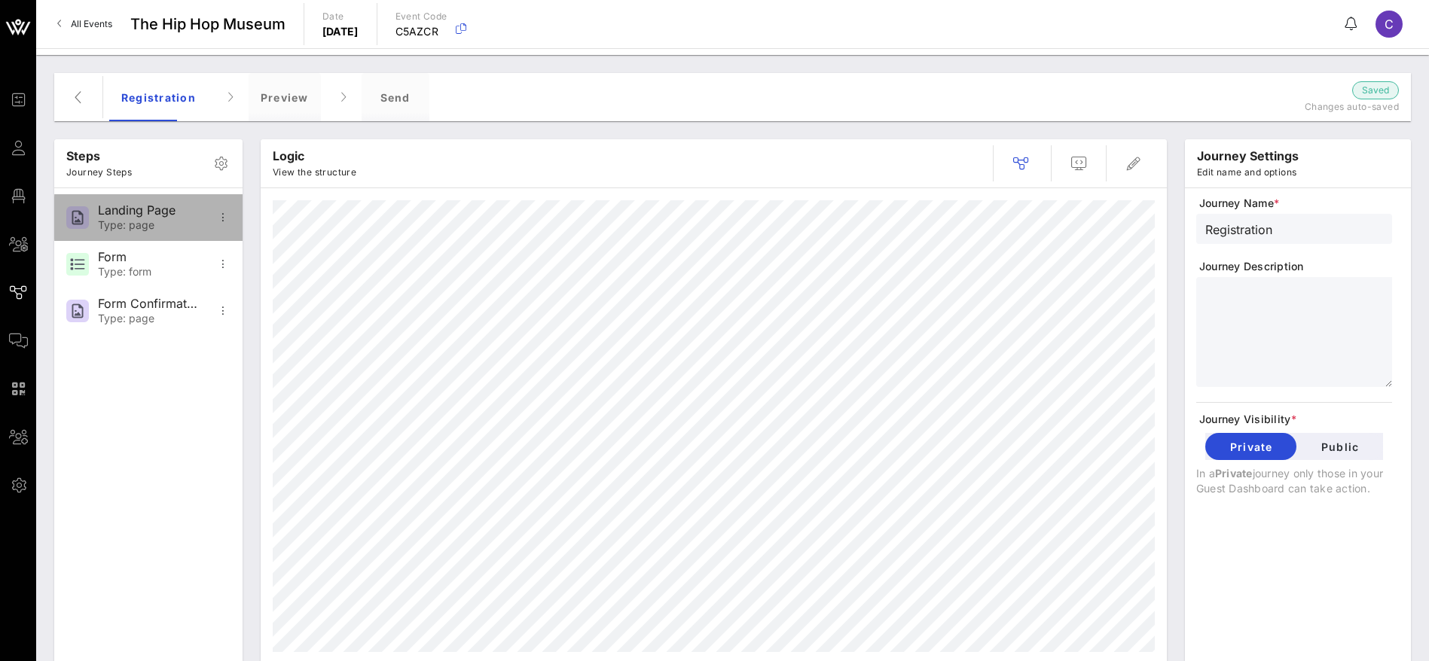
click at [159, 222] on div "Type: page" at bounding box center [147, 225] width 99 height 13
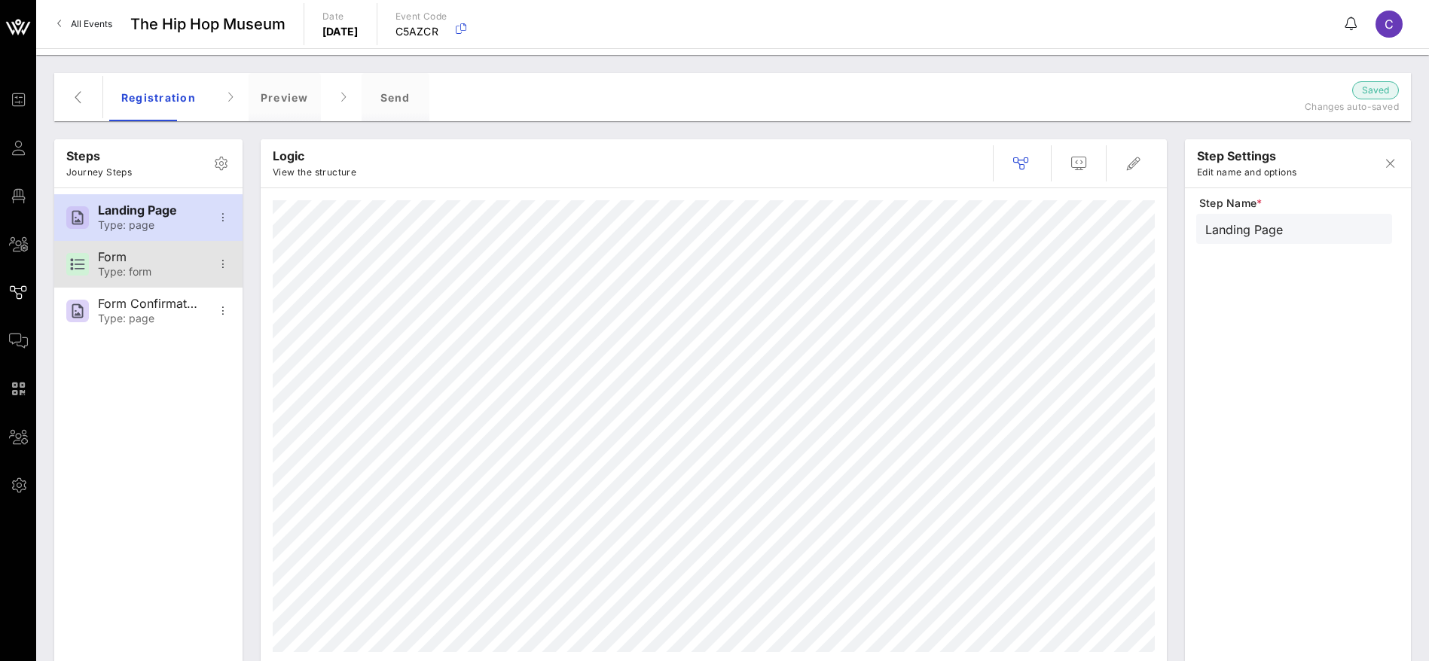
click at [148, 266] on div "Type: form" at bounding box center [147, 272] width 99 height 13
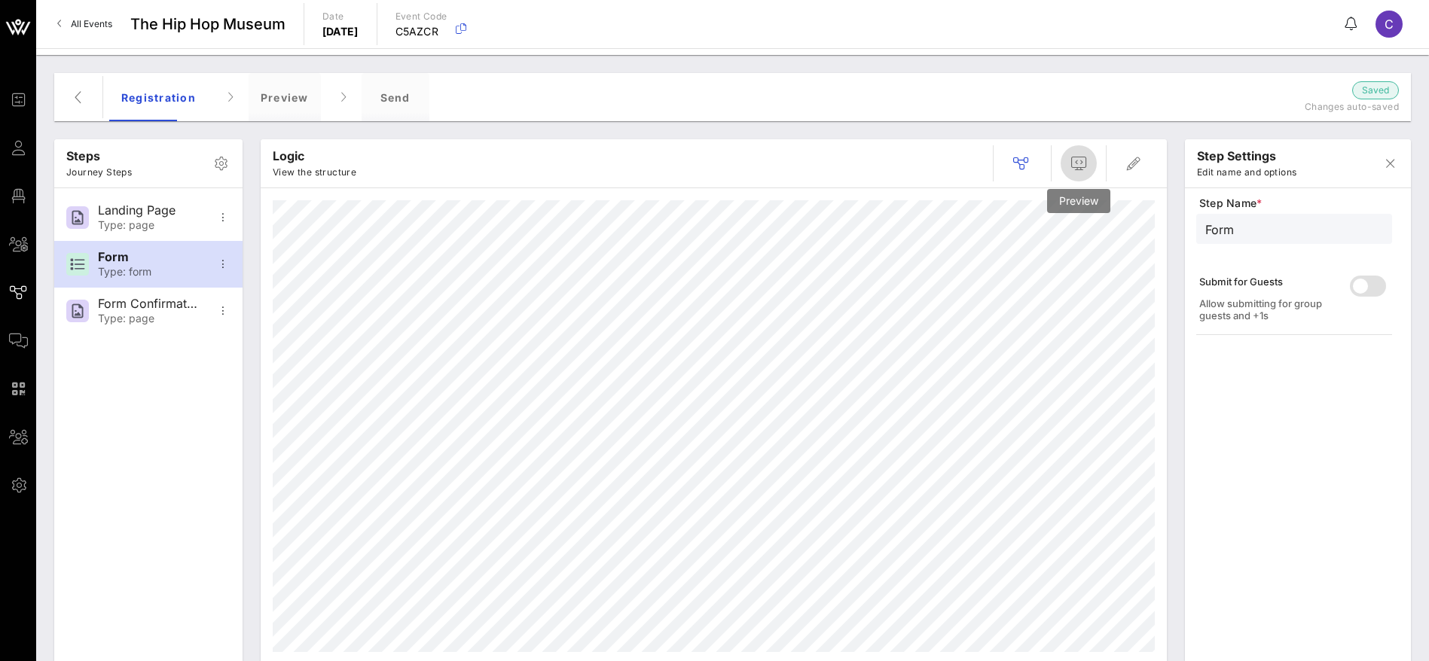
click at [1086, 162] on icon "button" at bounding box center [1078, 163] width 18 height 18
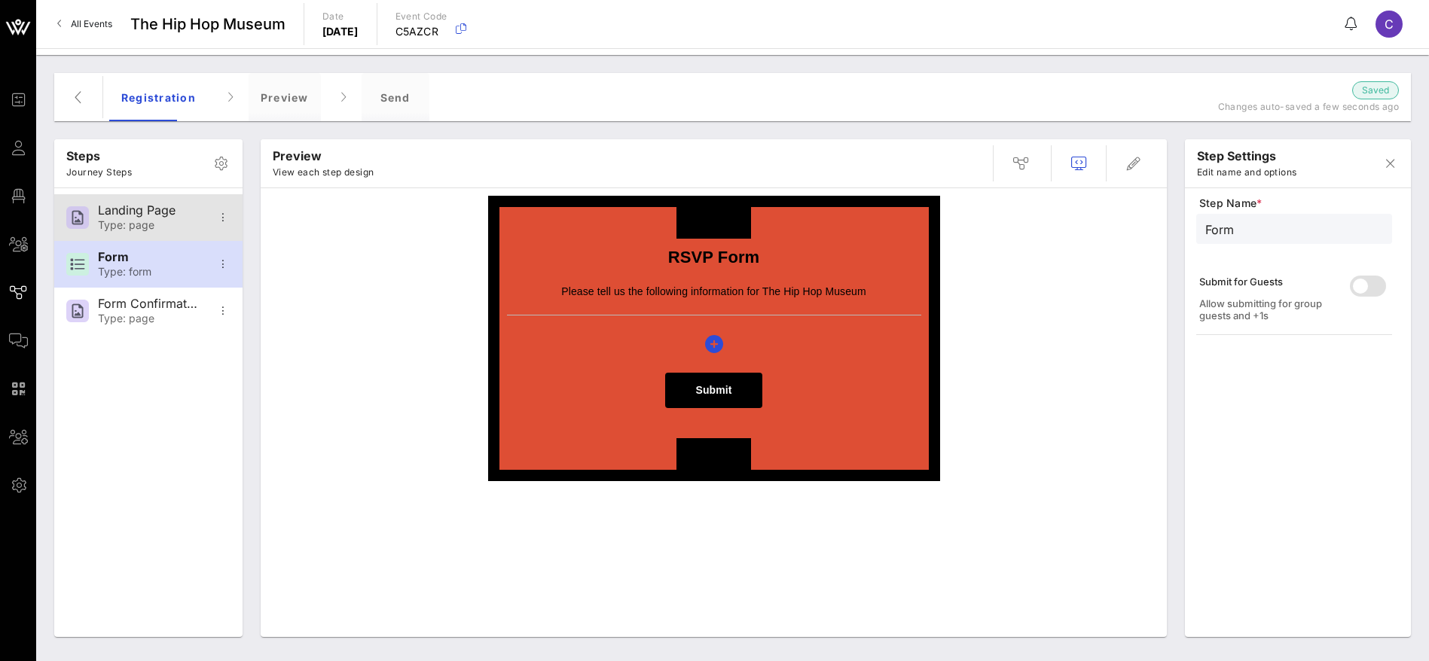
click at [160, 209] on div "Landing Page" at bounding box center [147, 210] width 99 height 14
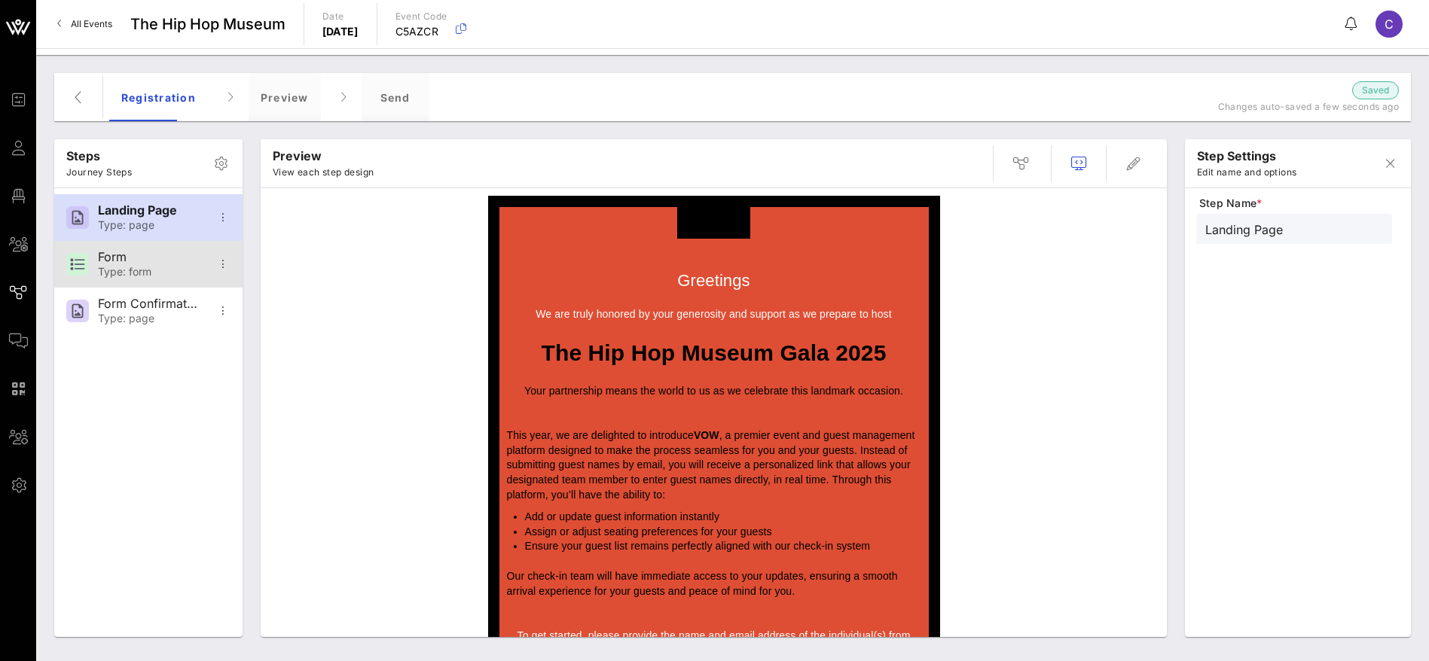
click at [145, 271] on div "Type: form" at bounding box center [147, 272] width 99 height 13
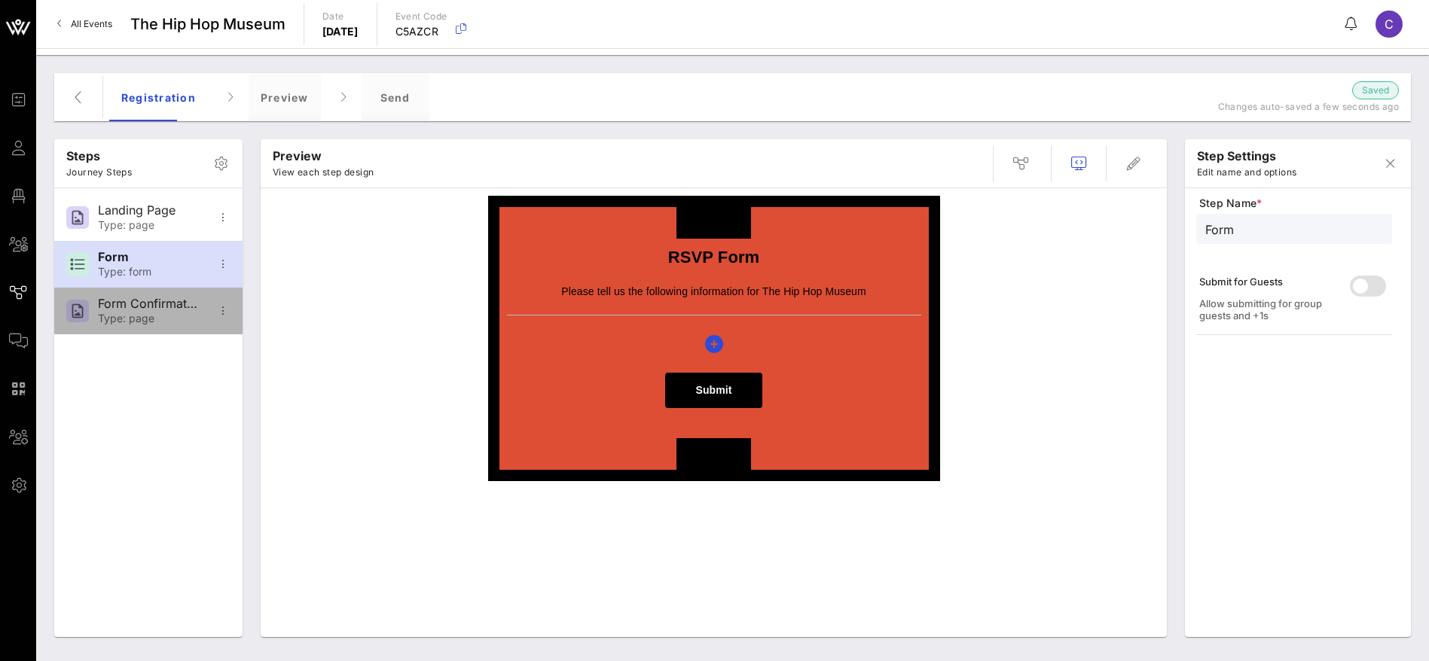
click at [139, 322] on div "Type: page" at bounding box center [147, 319] width 99 height 13
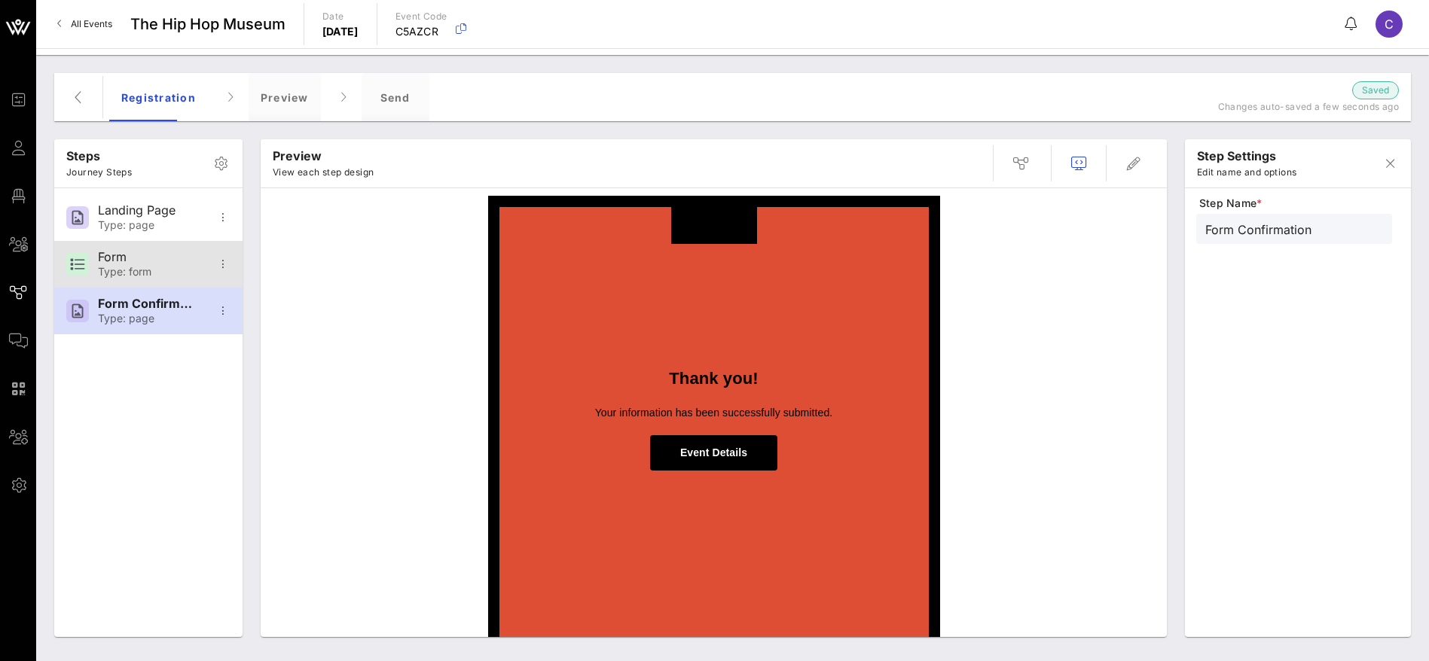
click at [138, 260] on div "Form" at bounding box center [147, 257] width 99 height 14
type input "Form"
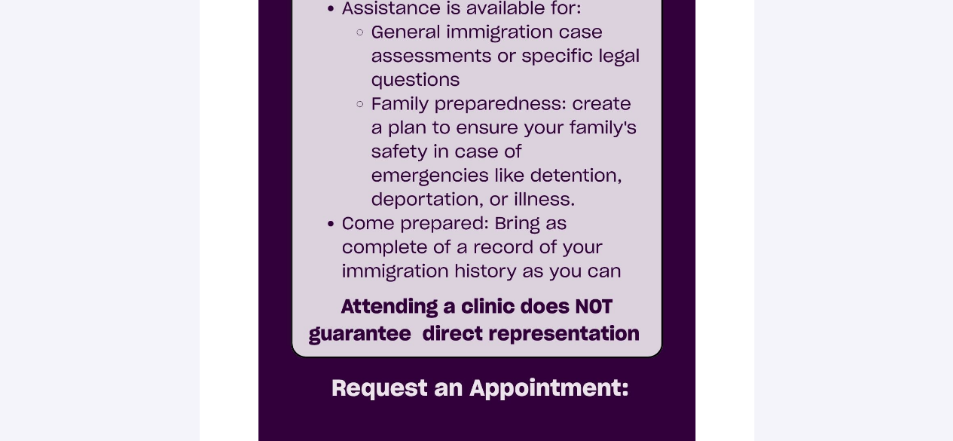
scroll to position [312, 0]
